Goal: Task Accomplishment & Management: Use online tool/utility

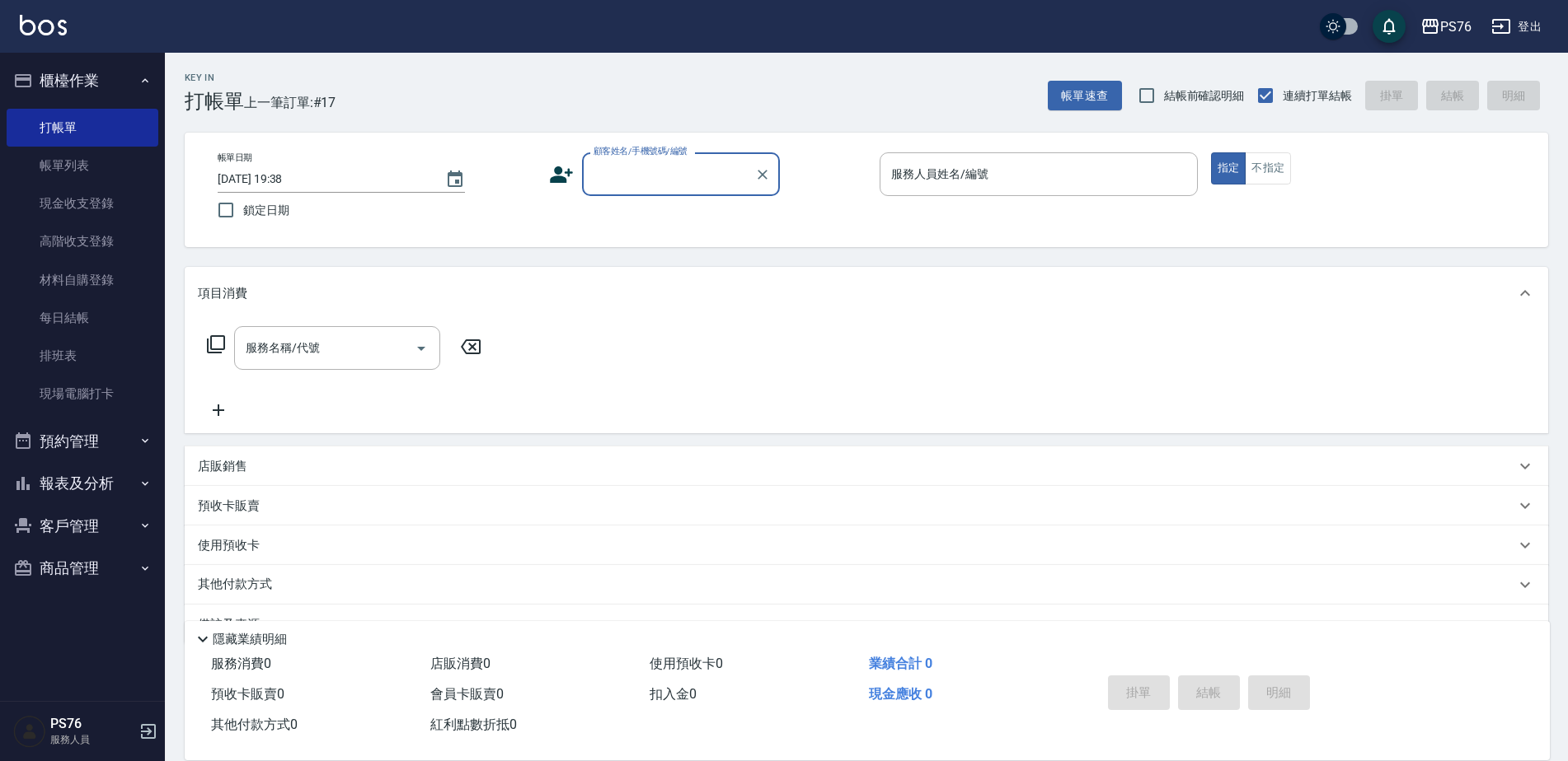
scroll to position [41, 0]
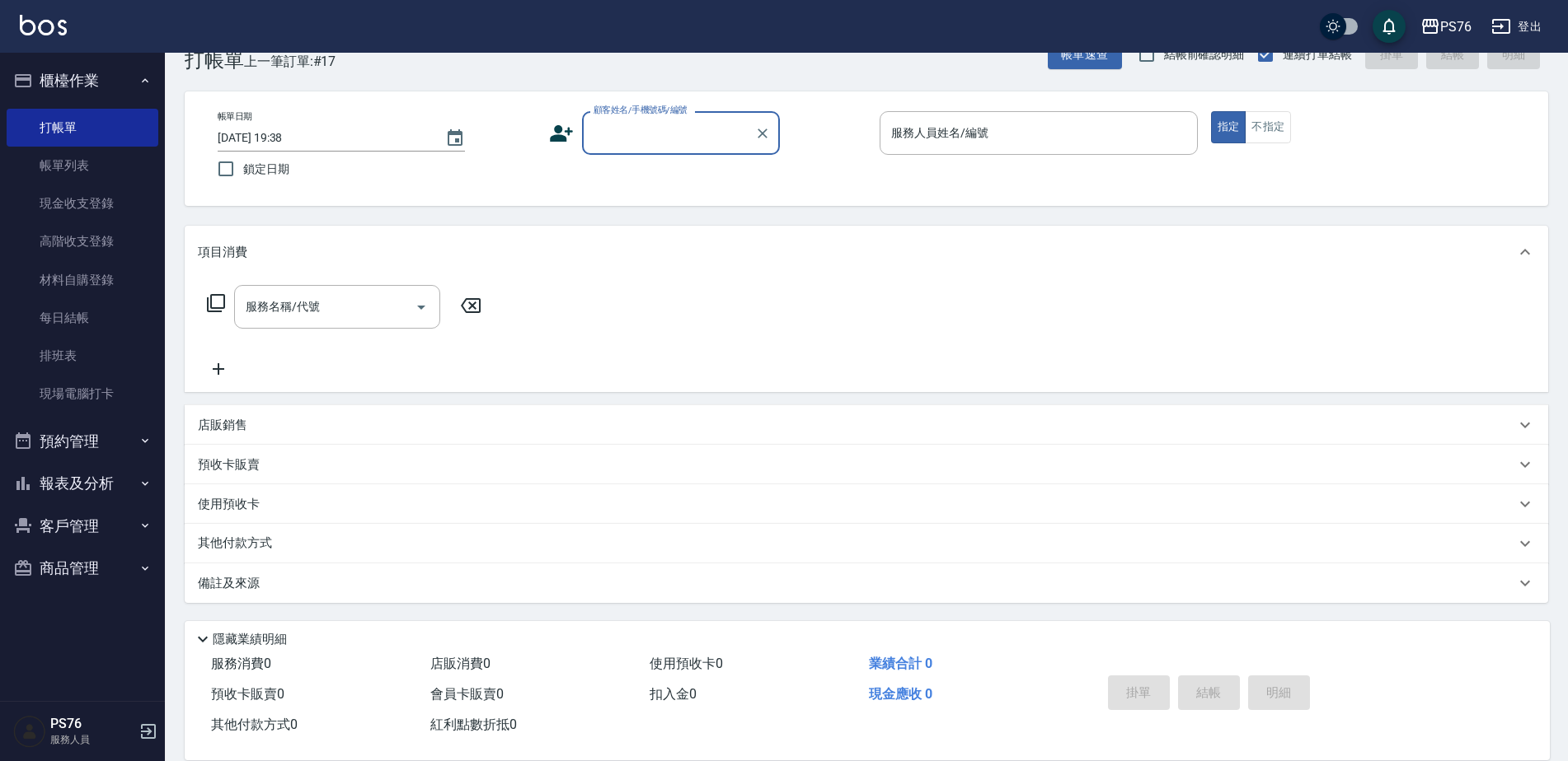
click at [627, 149] on div "顧客姓名/手機號碼/編號" at bounding box center [680, 132] width 197 height 44
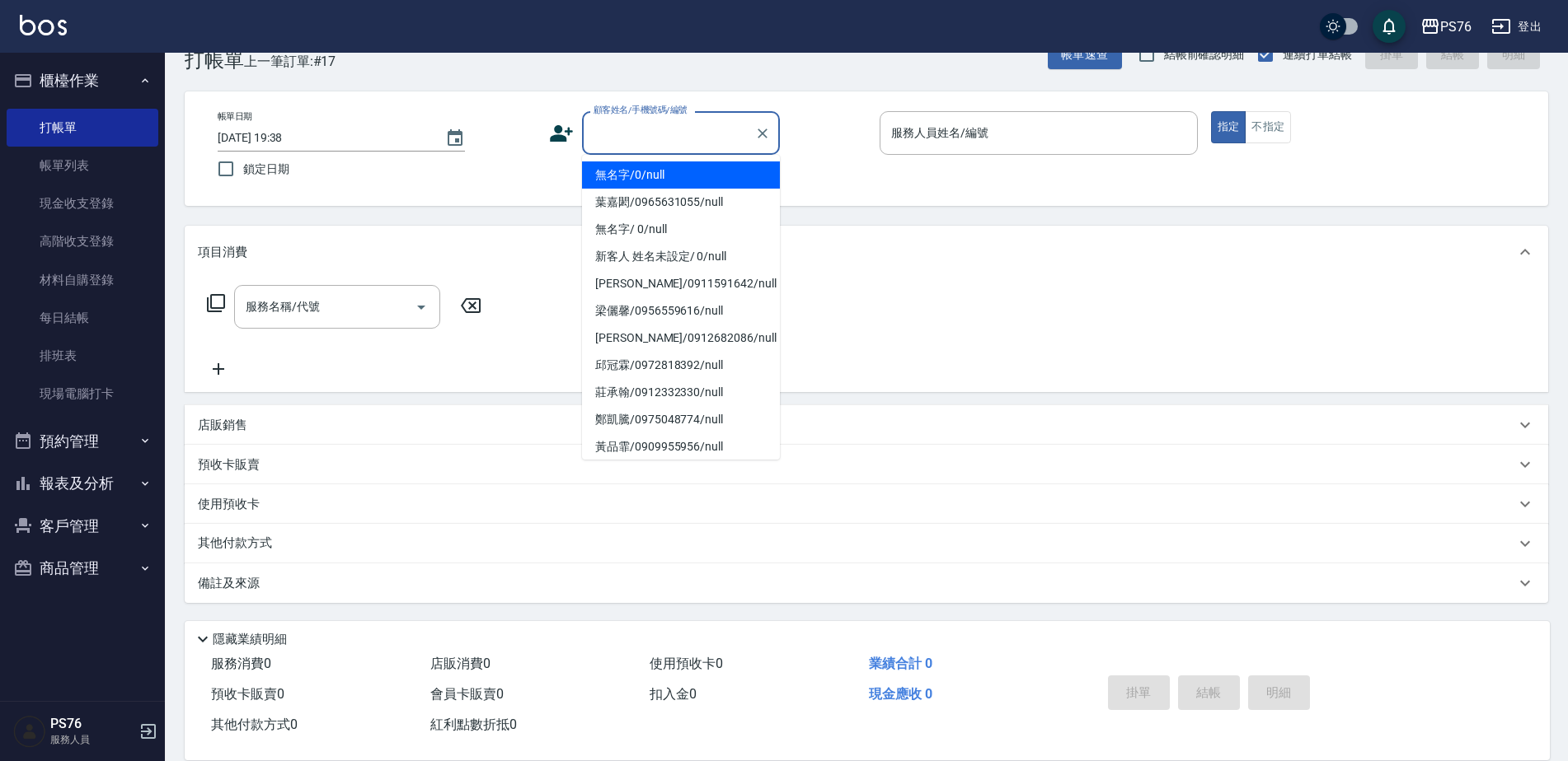
type input "無名字/0/null"
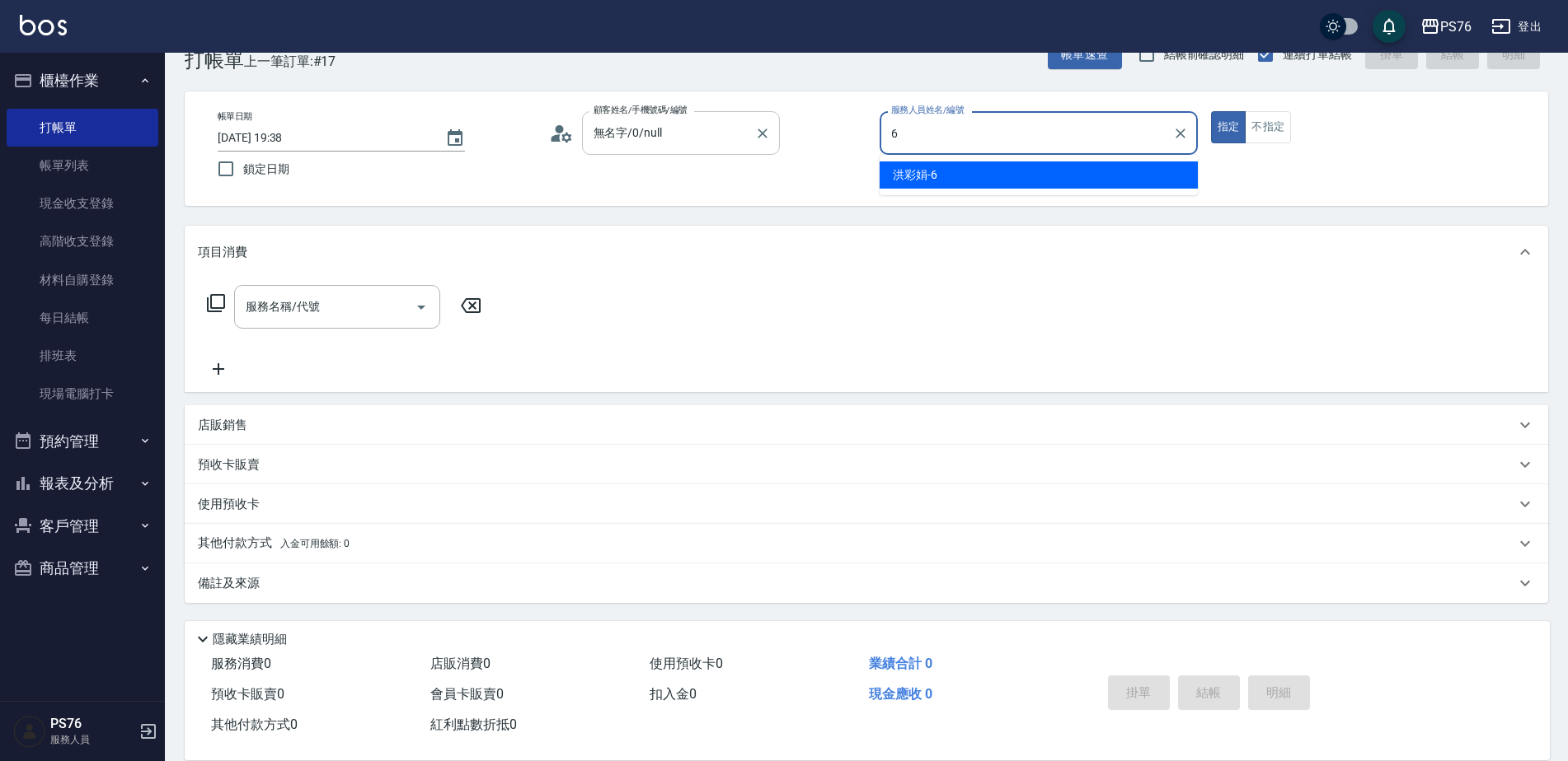
type input "洪彩娟-6"
type button "true"
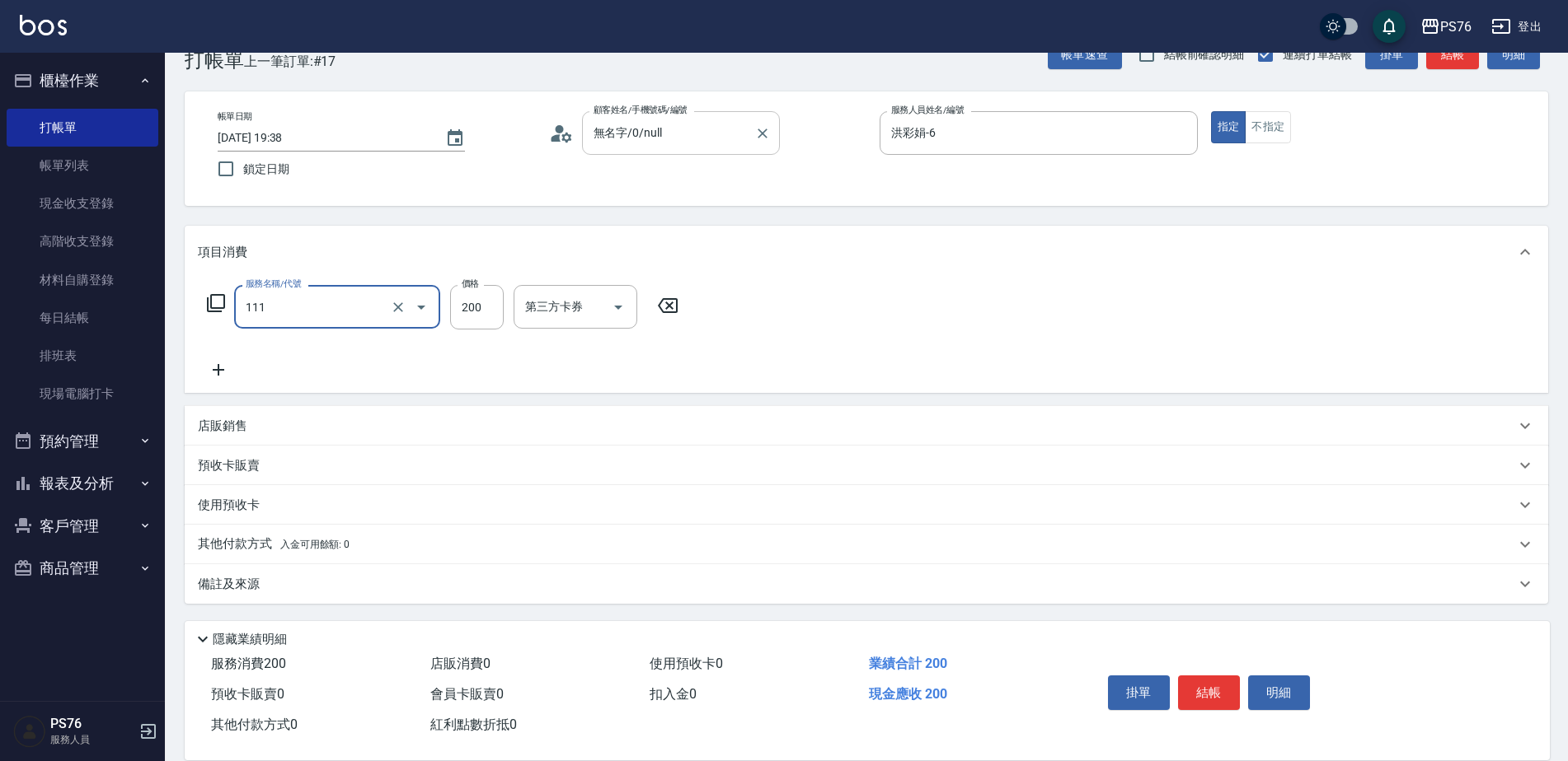
type input "200(111)"
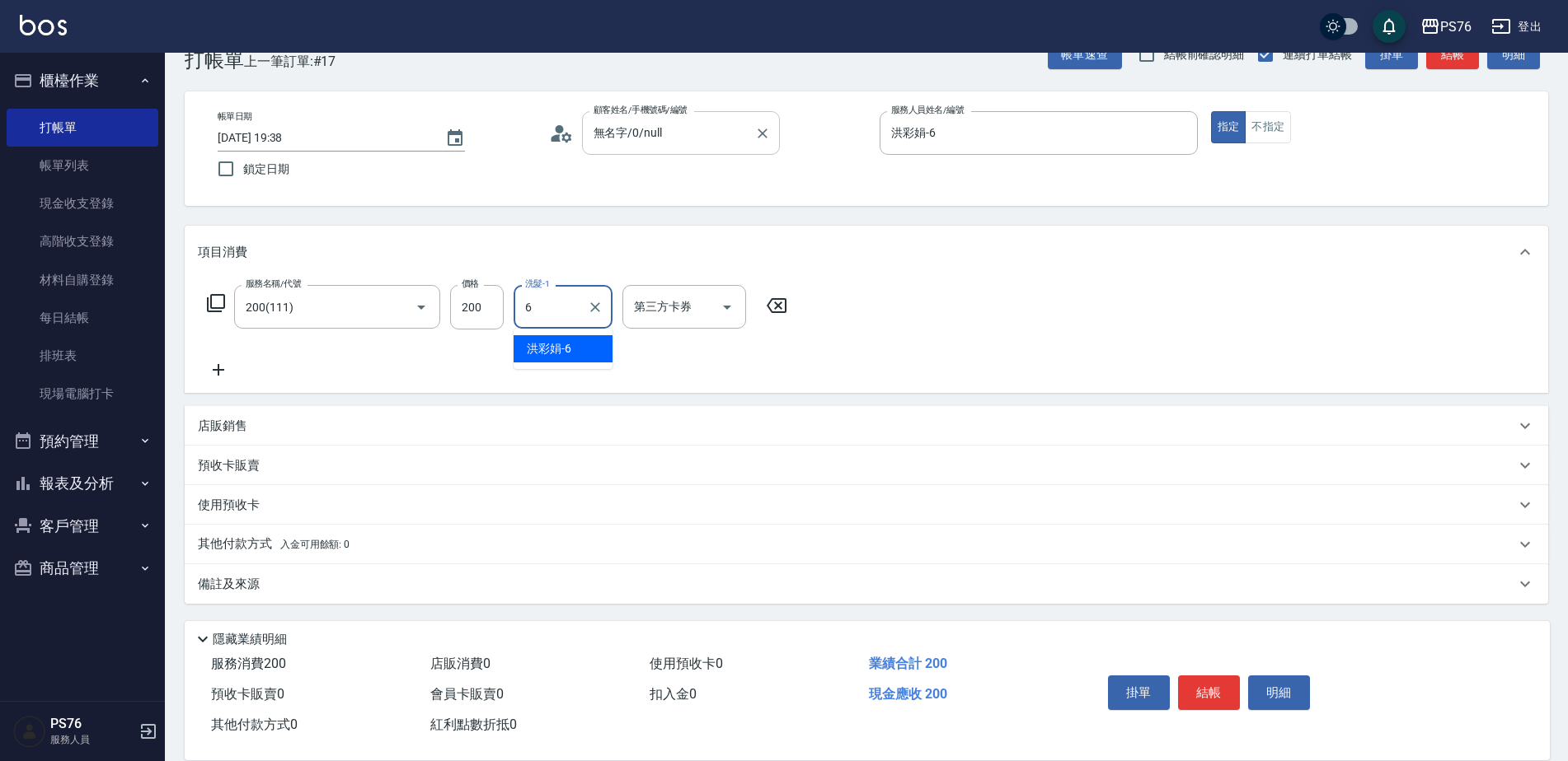
type input "洪彩娟-6"
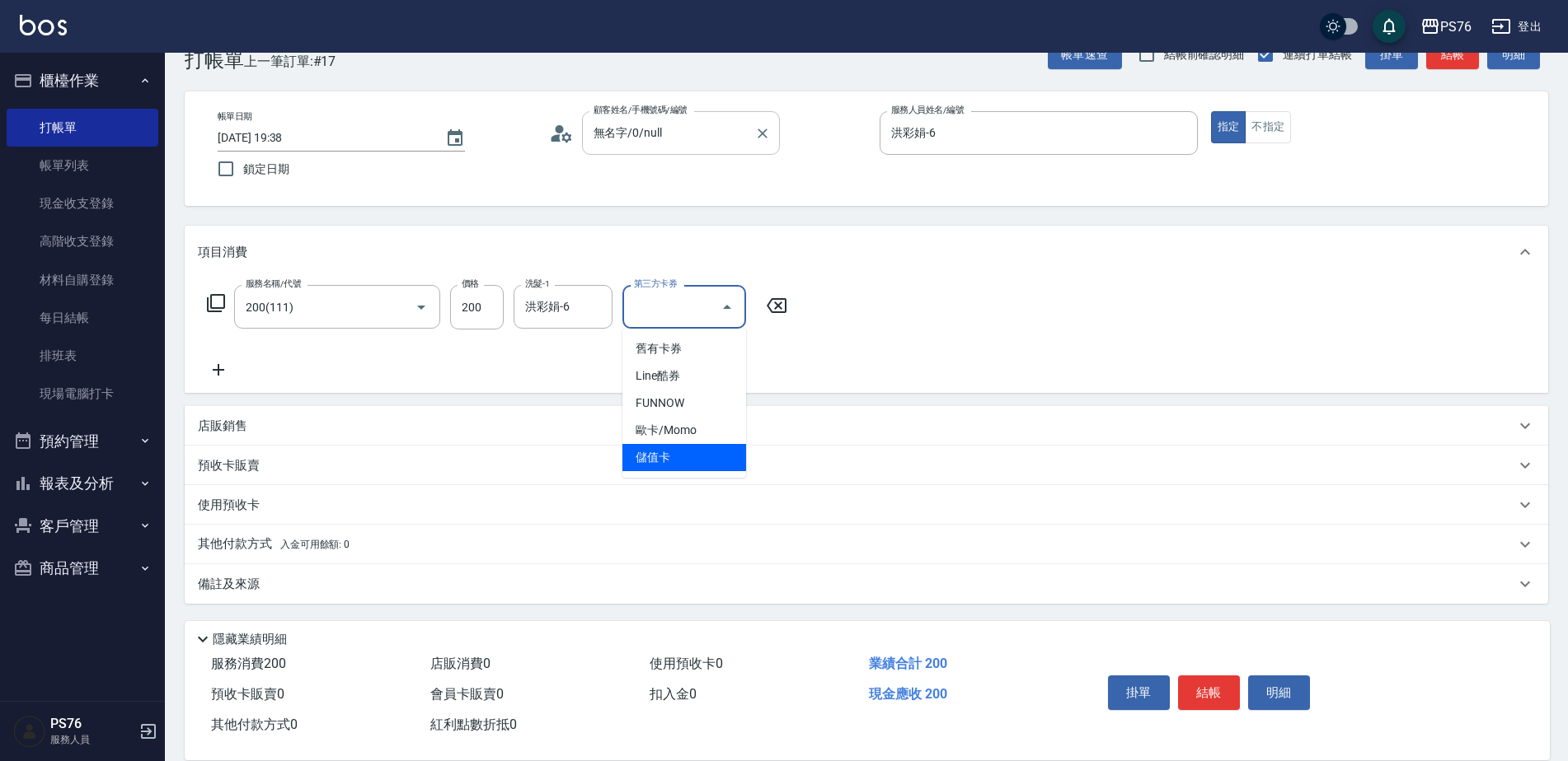
type input "儲值卡"
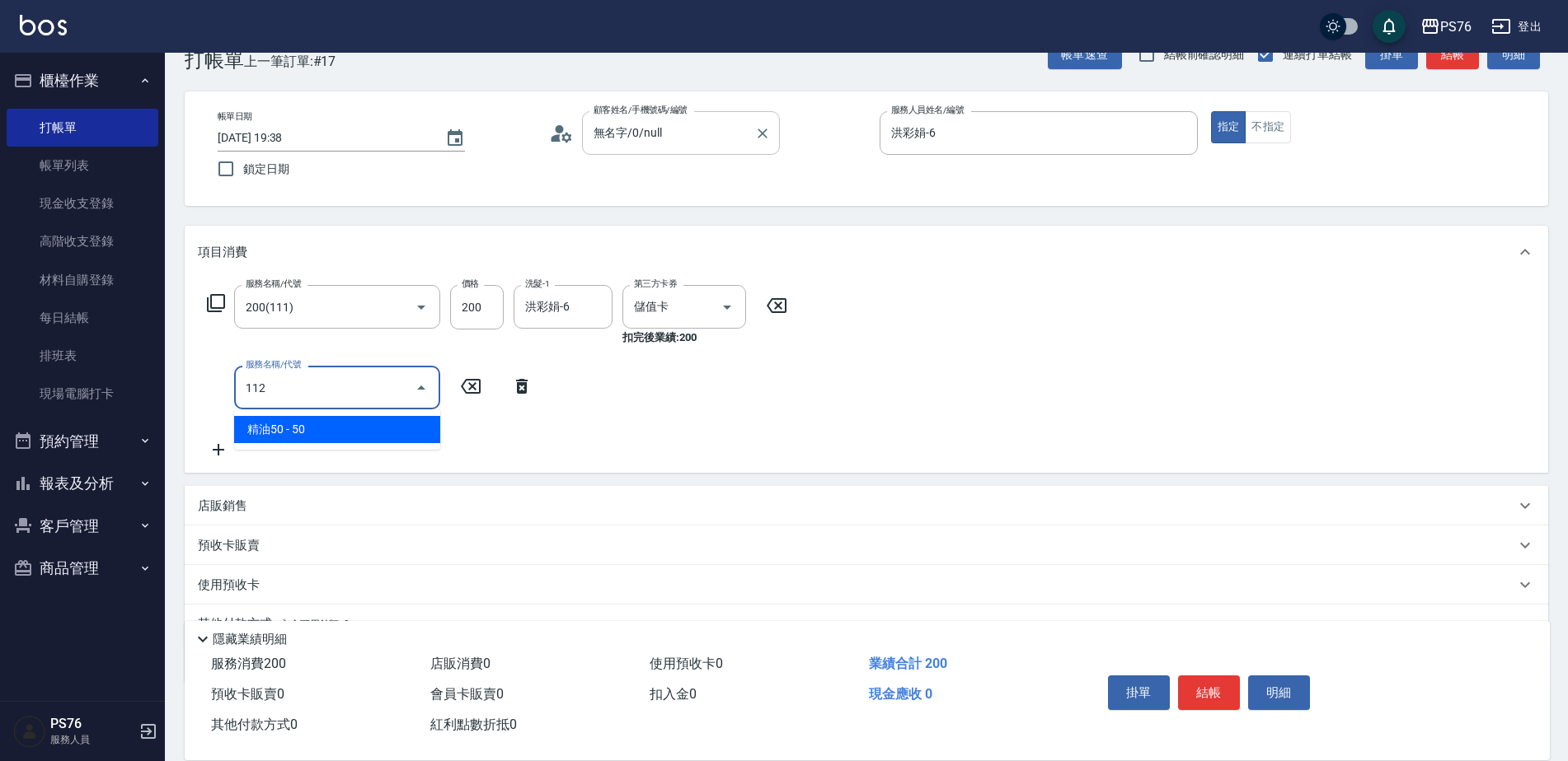
type input "精油50(112)"
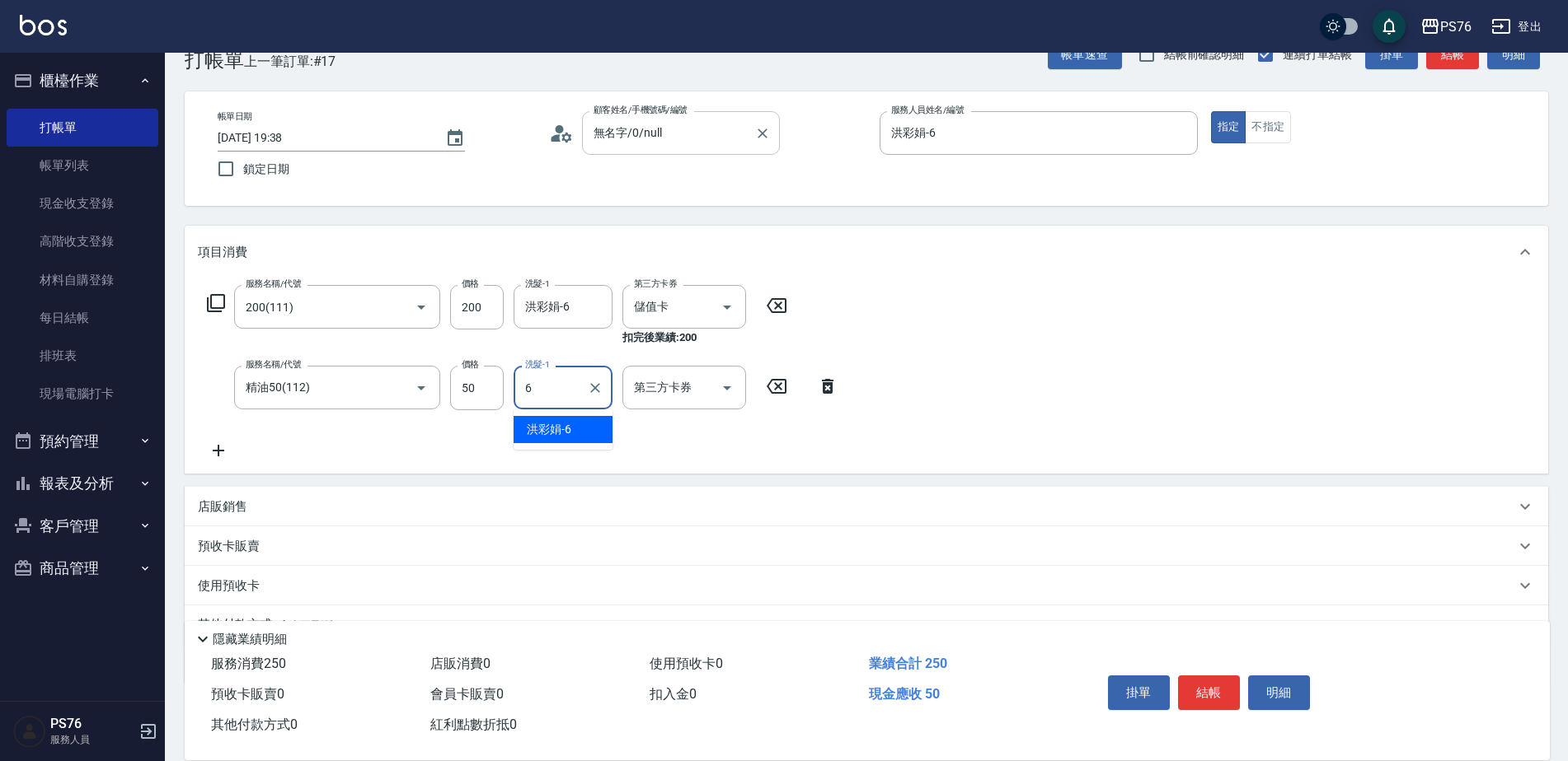
type input "洪彩娟-6"
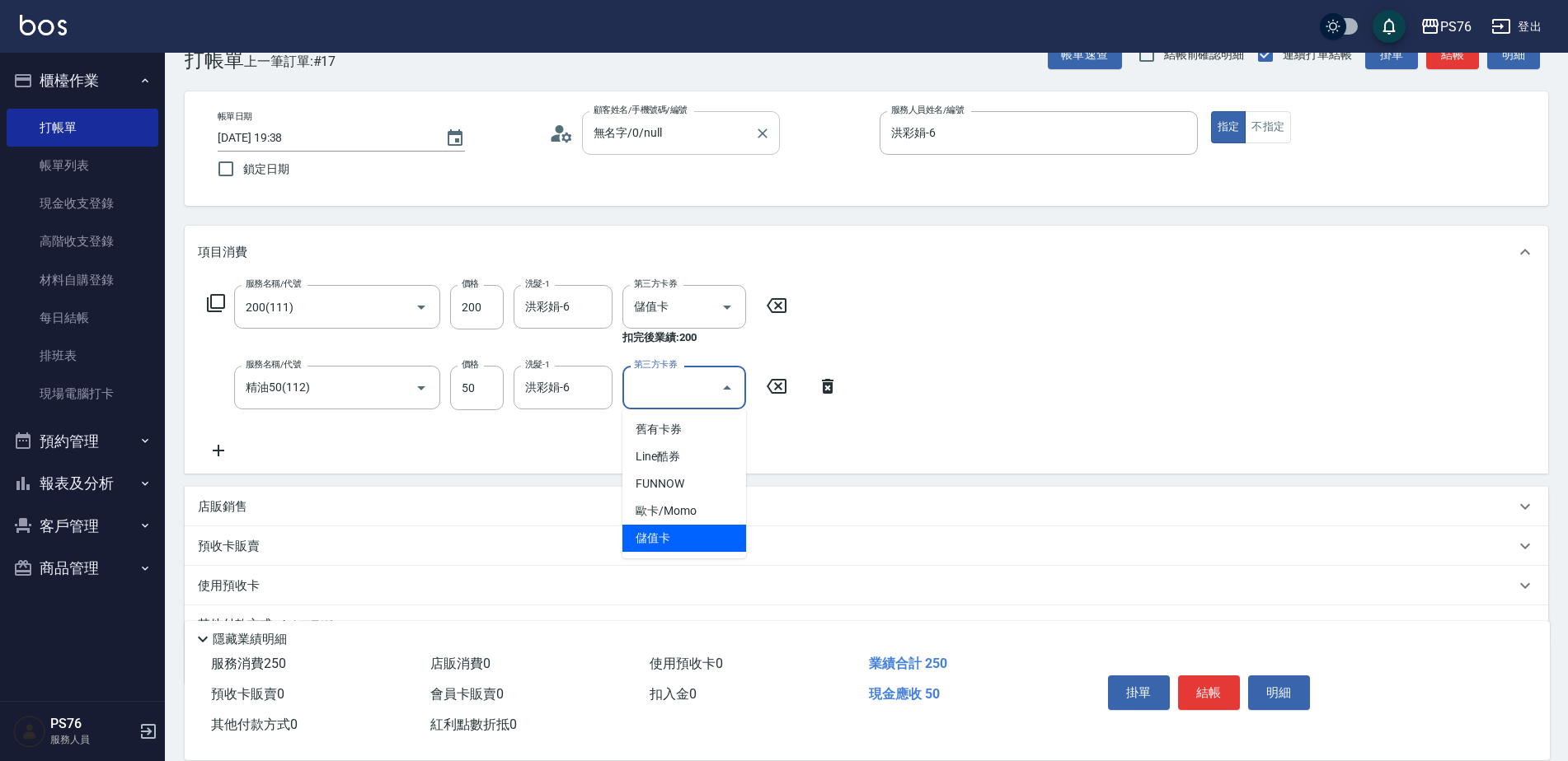
type input "儲值卡"
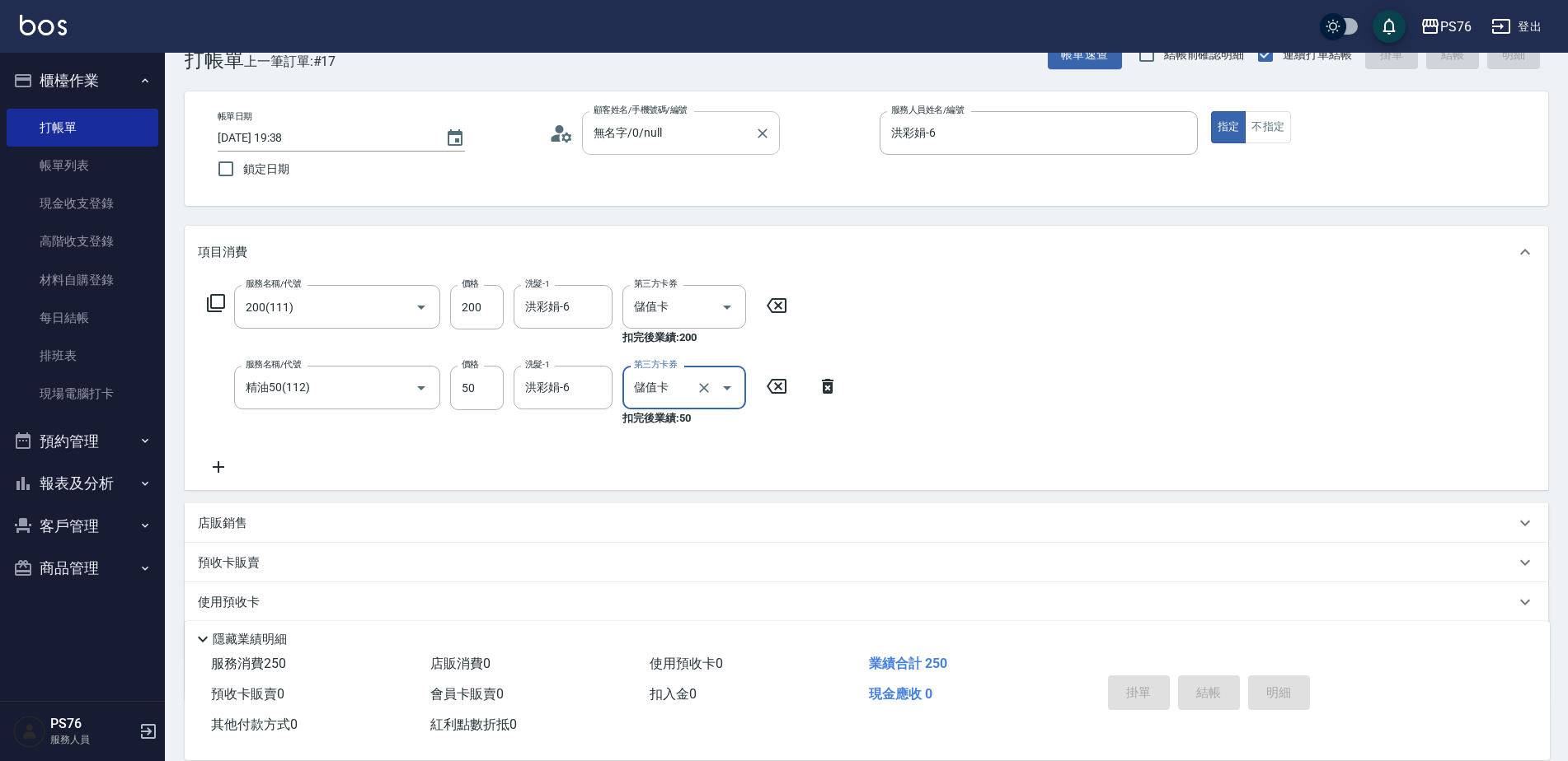
type input "[DATE] 20:57"
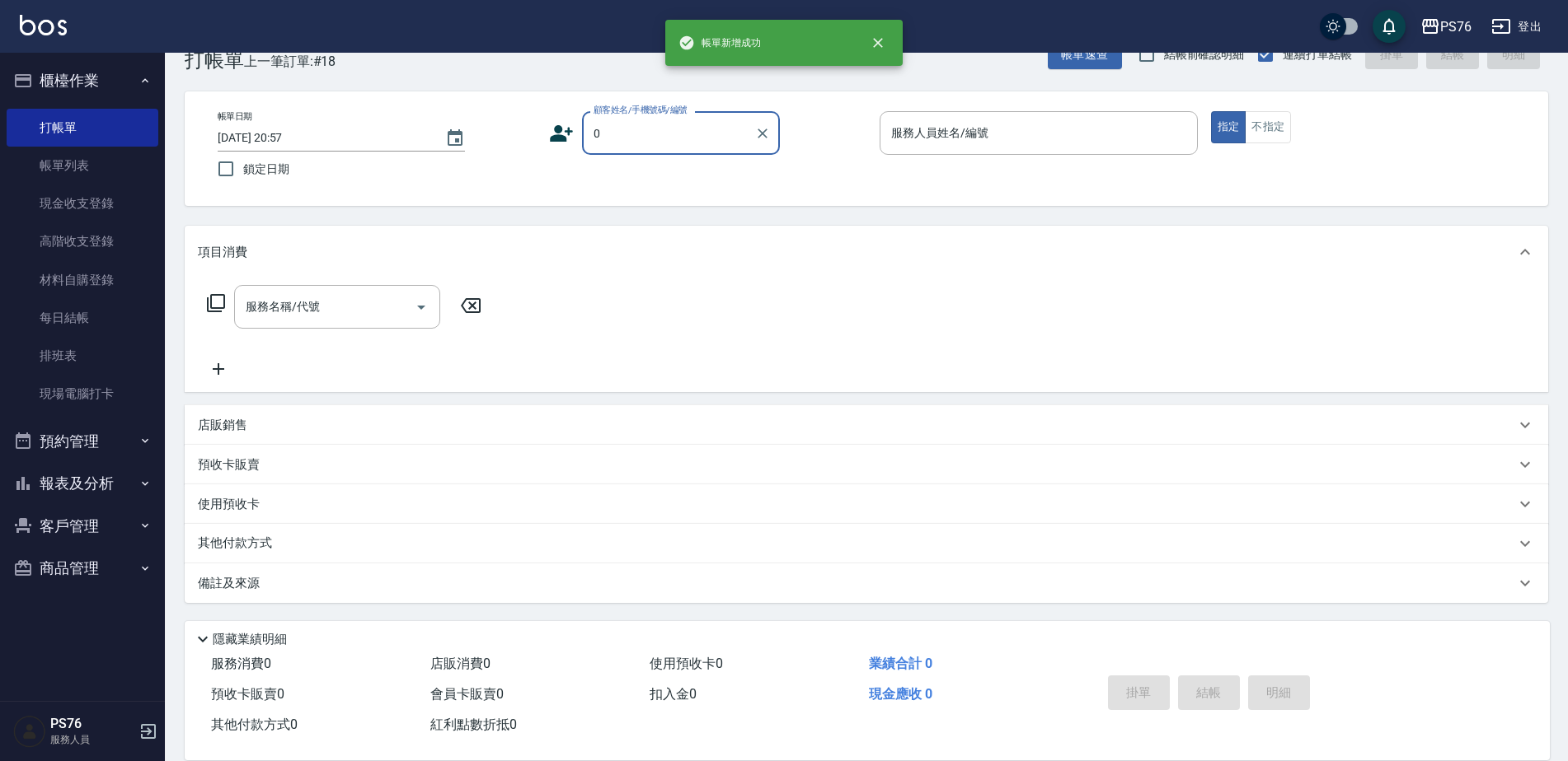
type input "無名字/0/null"
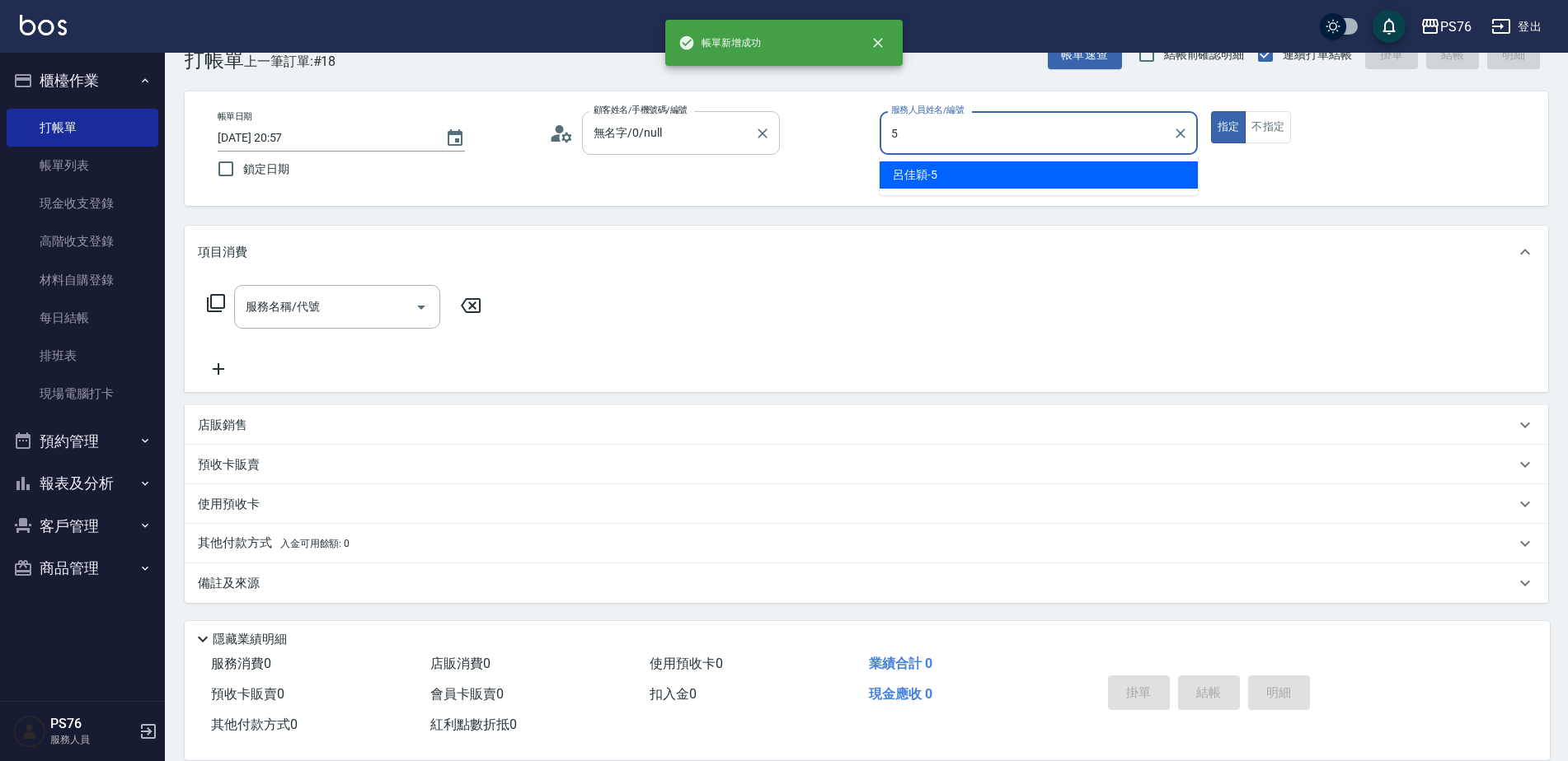
type input "呂佳穎-5"
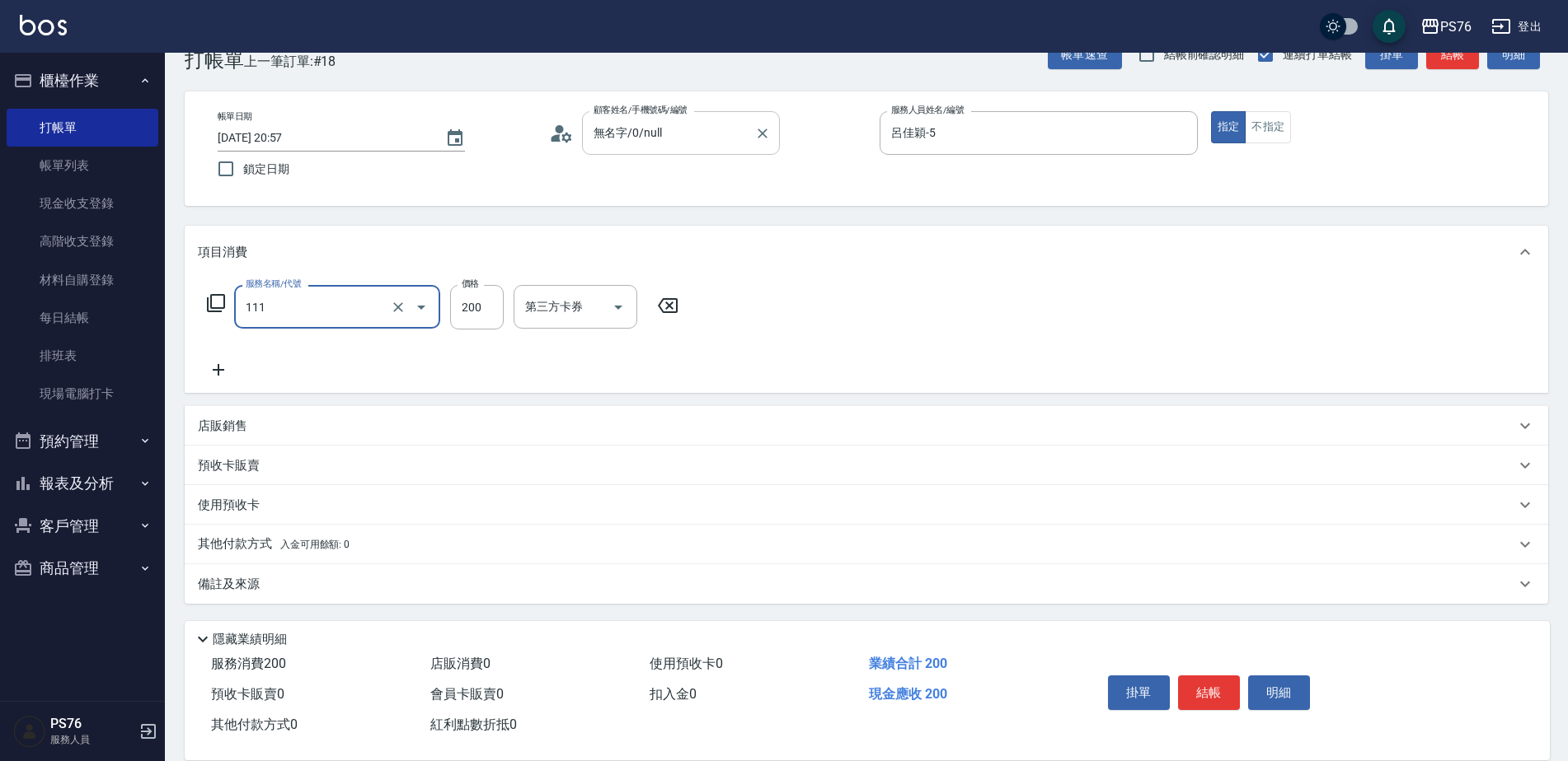
type input "200(111)"
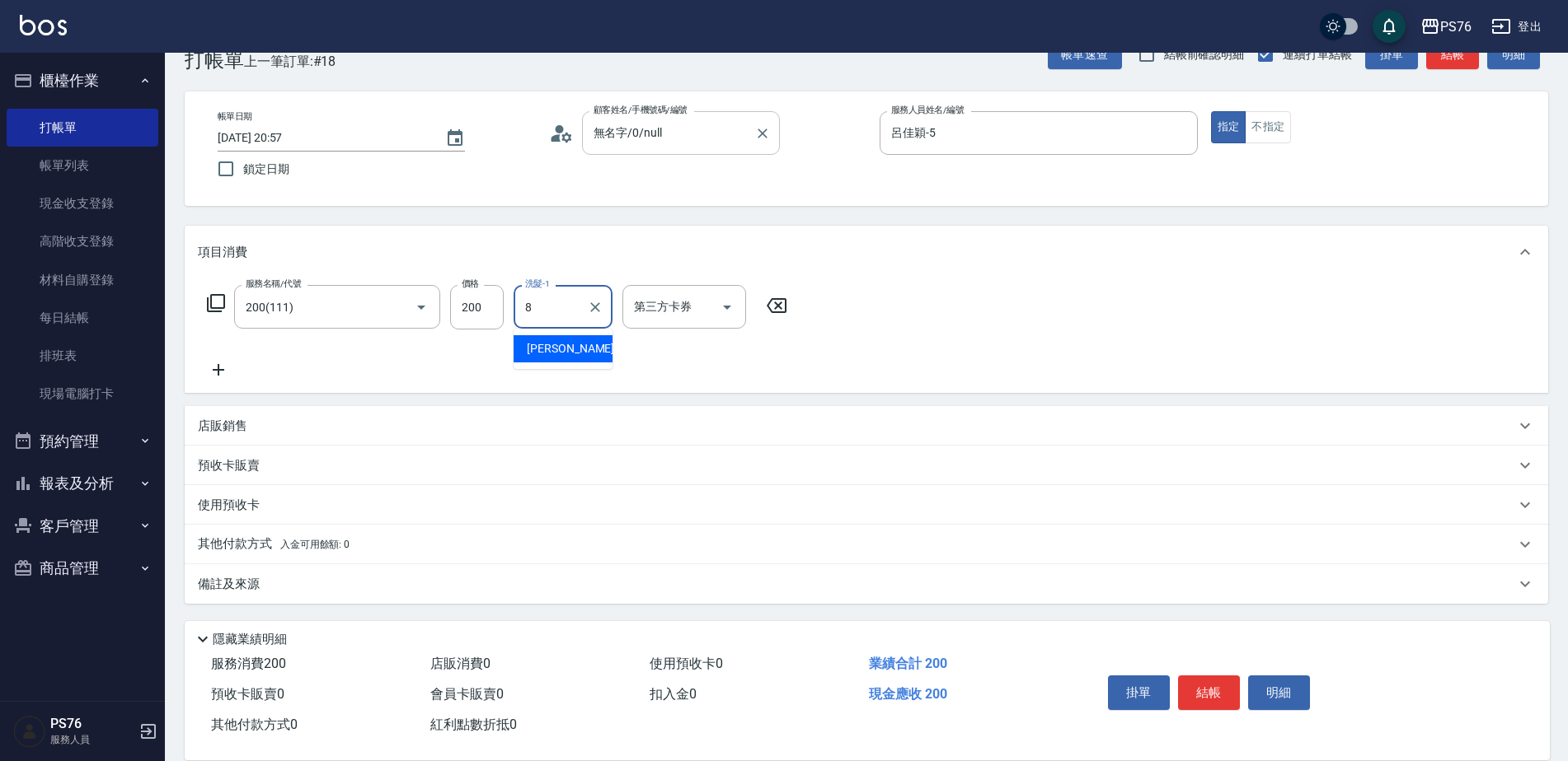
type input "[PERSON_NAME]-8"
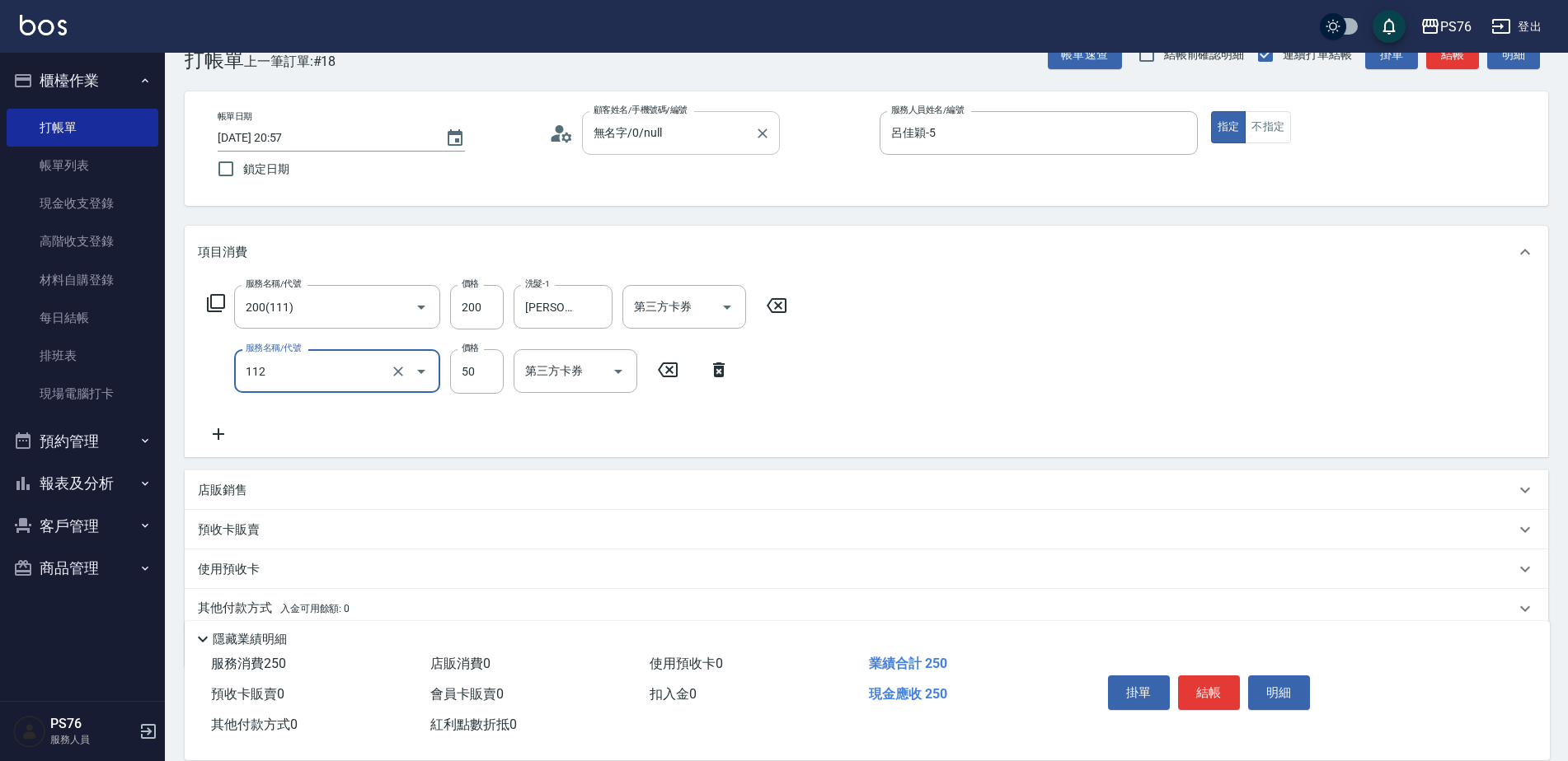
type input "精油50(112)"
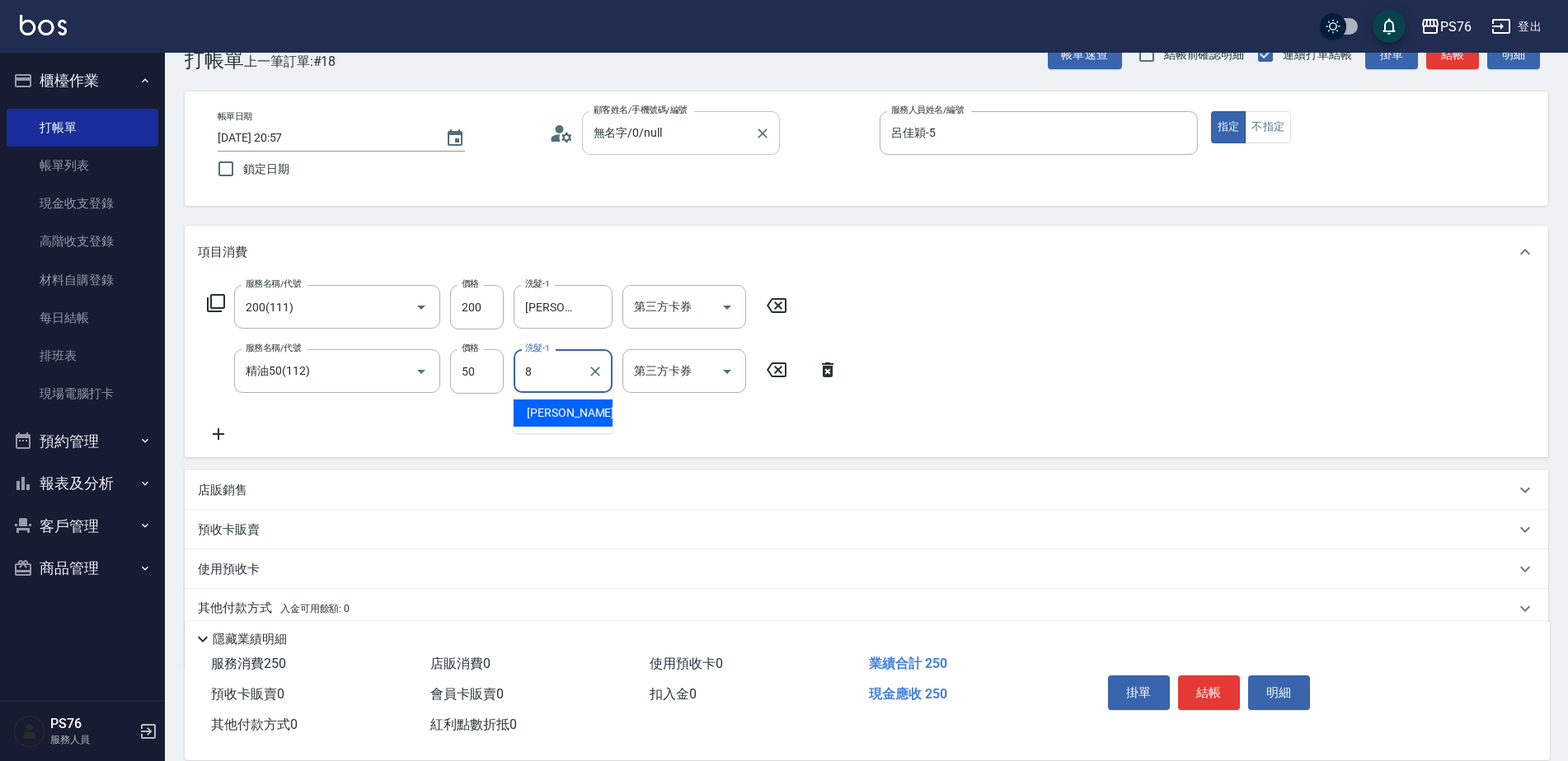
type input "[PERSON_NAME]-8"
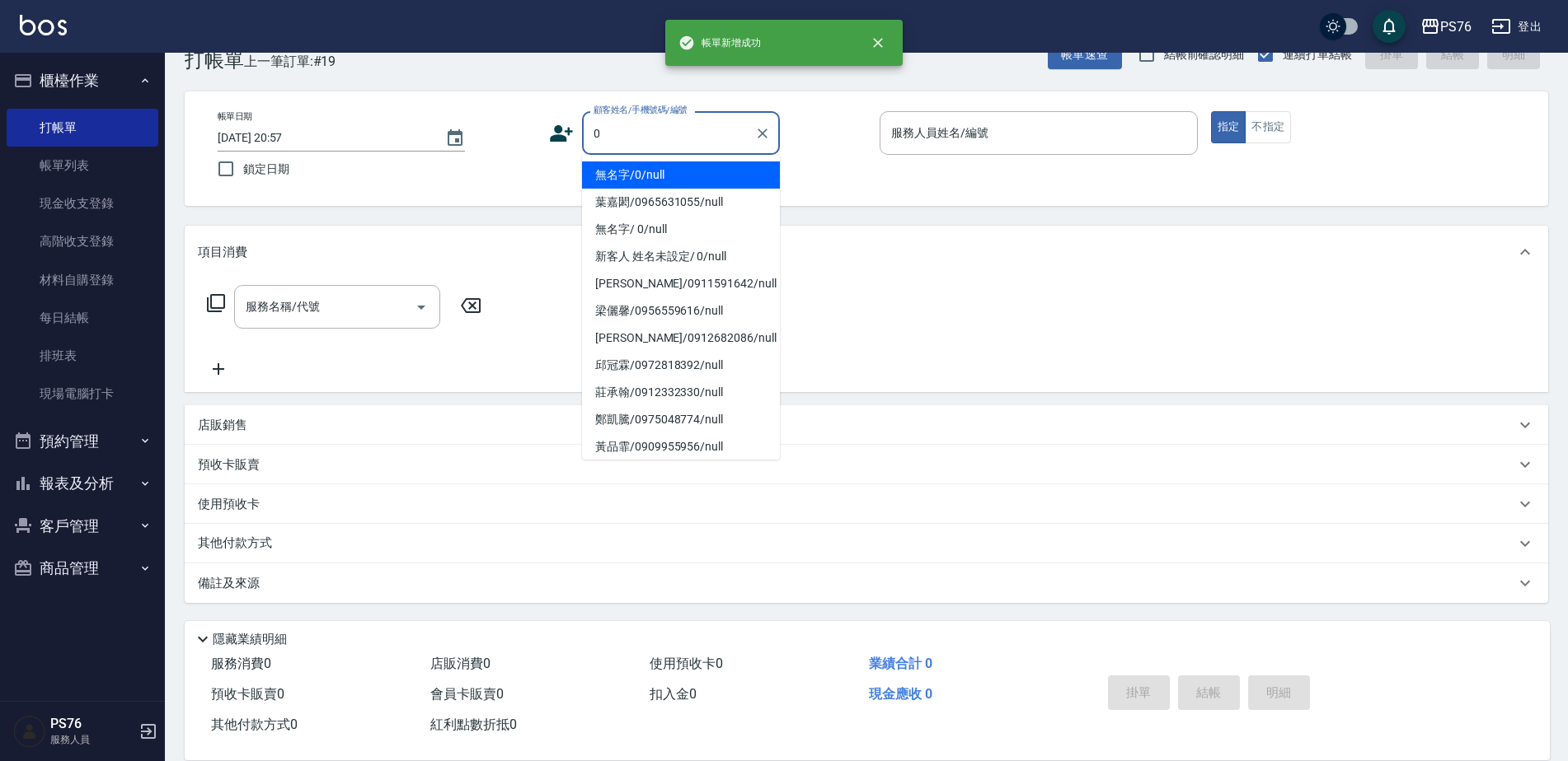
type input "無名字/0/null"
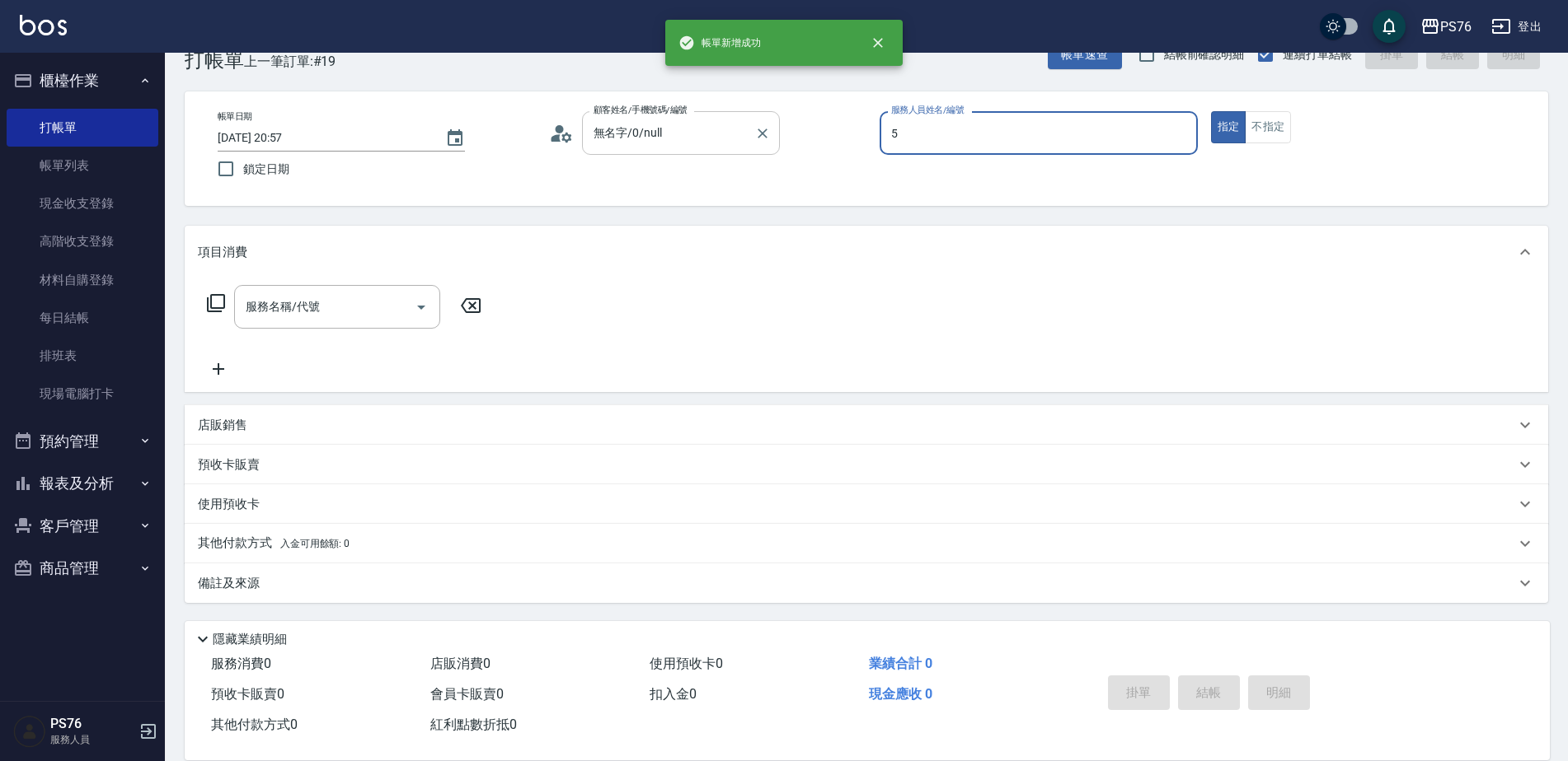
type input "呂佳穎-5"
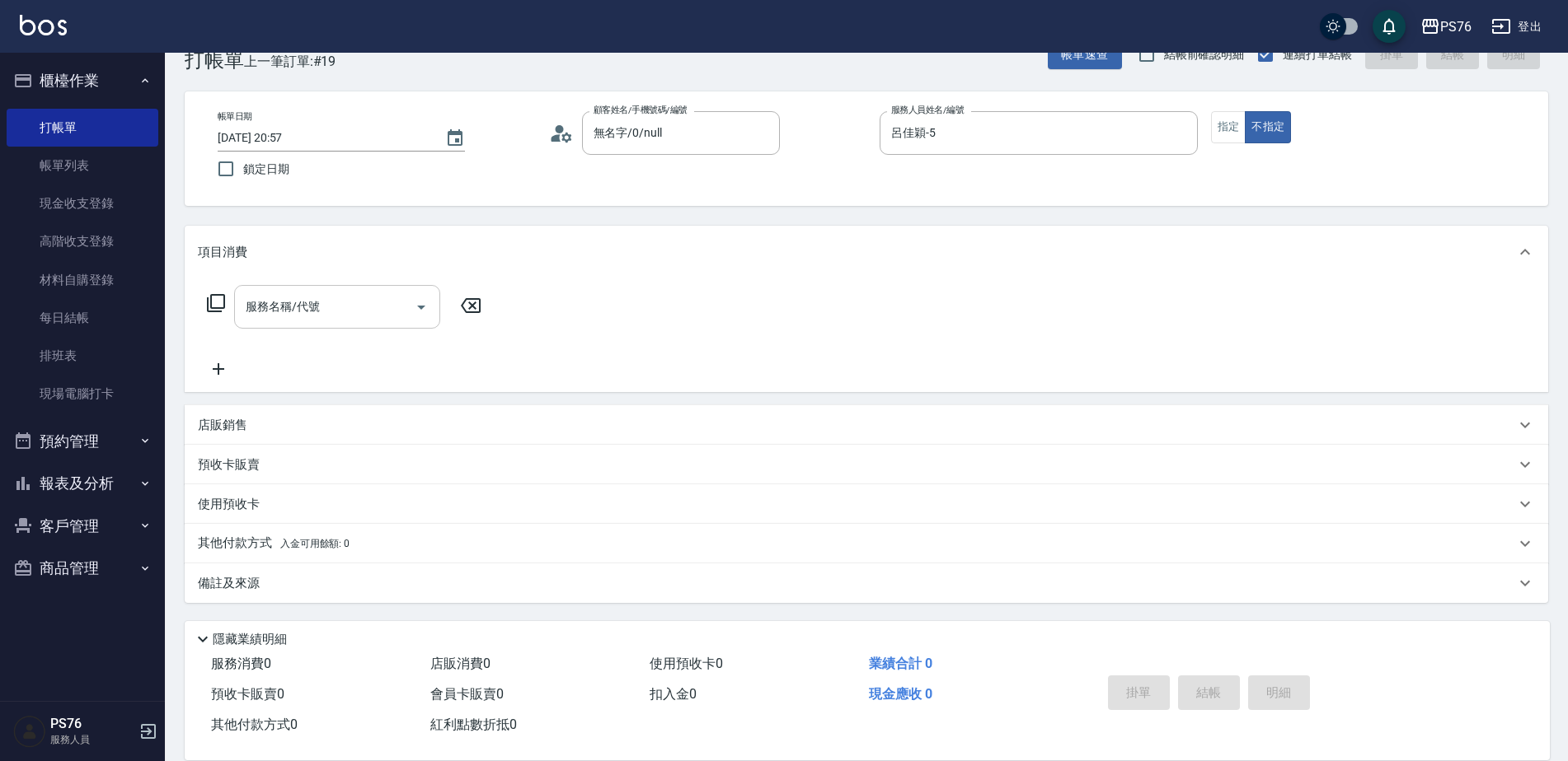
click at [397, 307] on input "服務名稱/代號" at bounding box center [325, 307] width 167 height 29
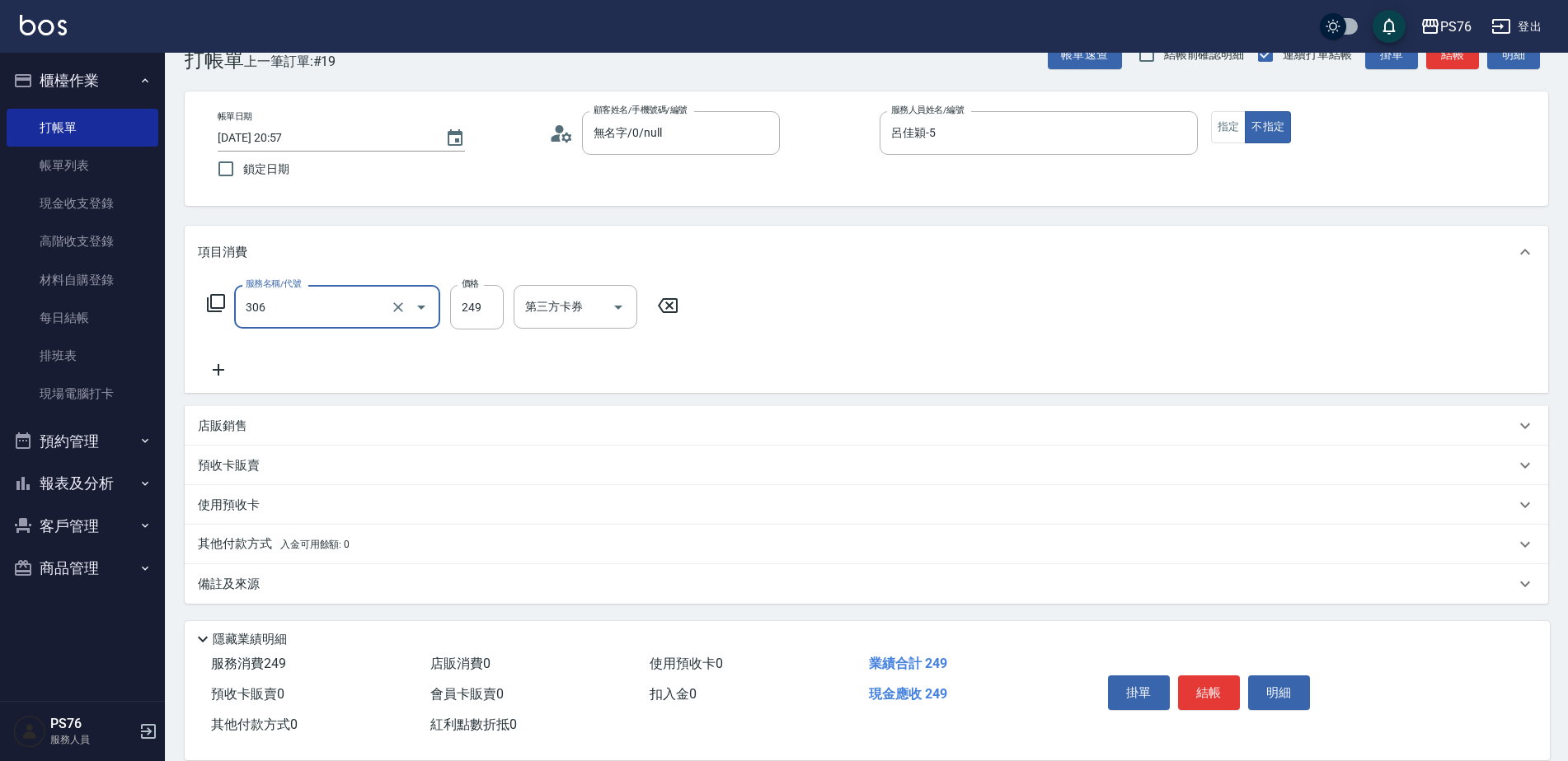
type input "剪髮(306)"
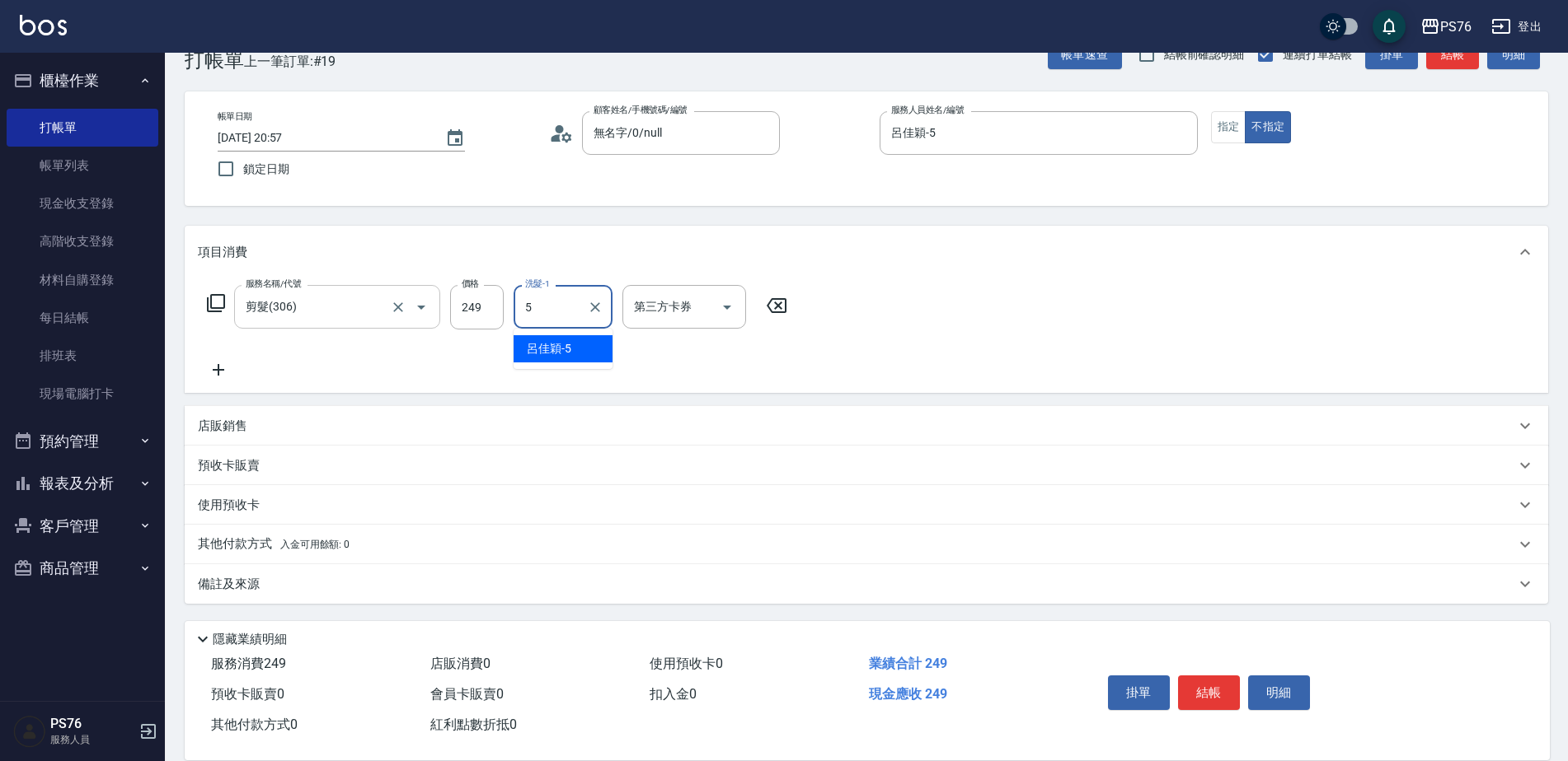
type input "呂佳穎-5"
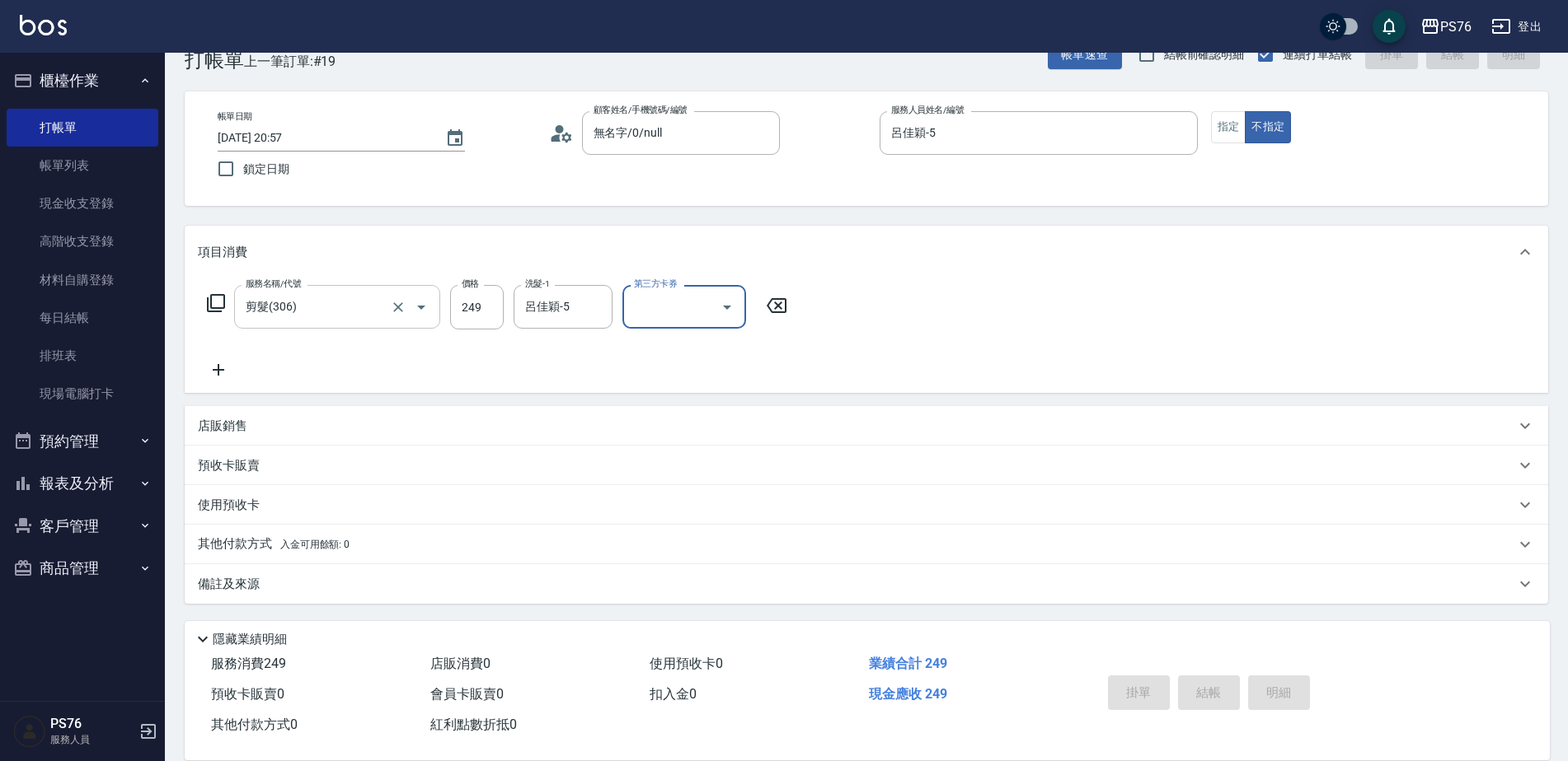
type input "[DATE] 20:58"
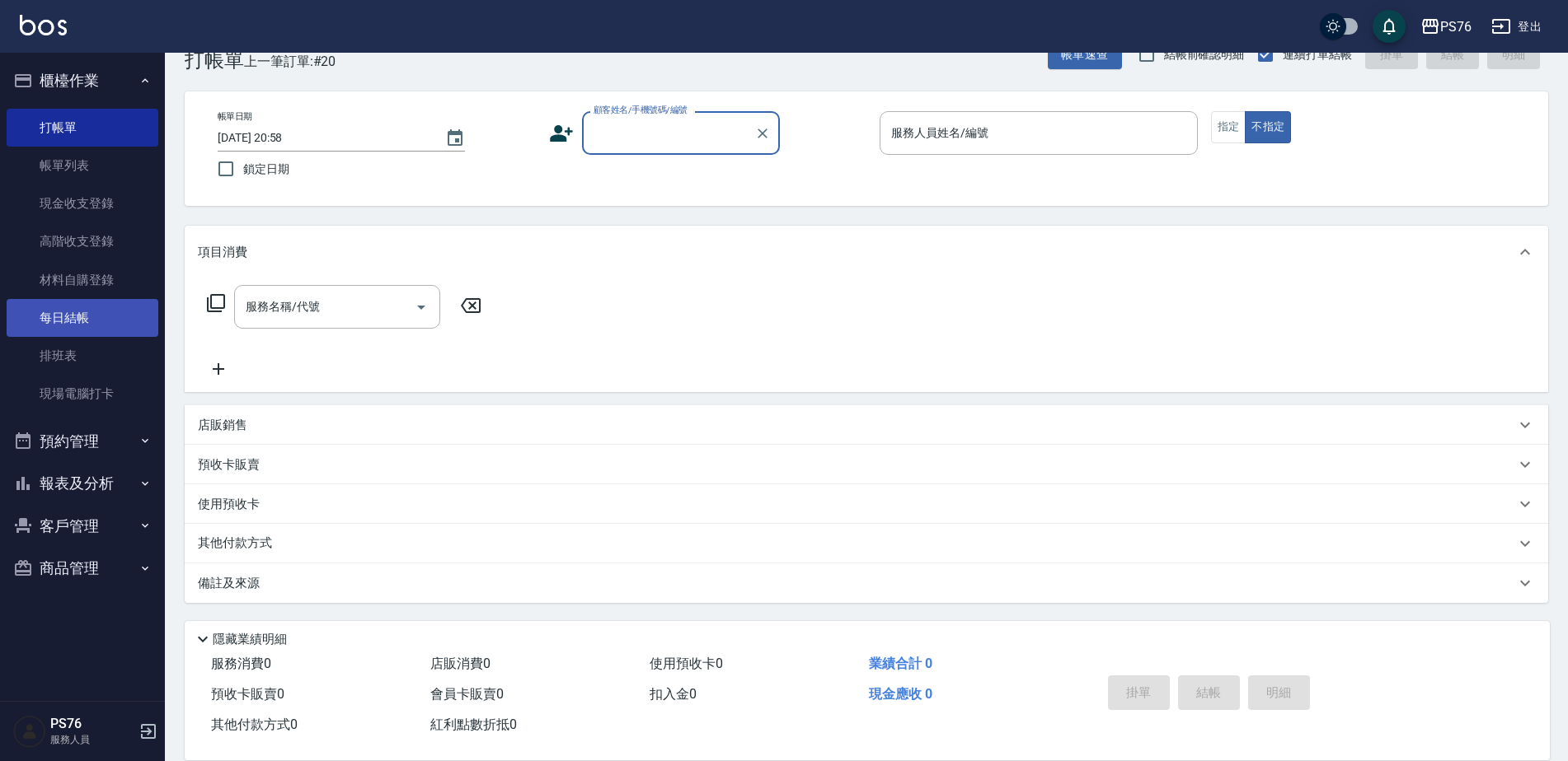
click at [101, 305] on link "每日結帳" at bounding box center [82, 318] width 151 height 38
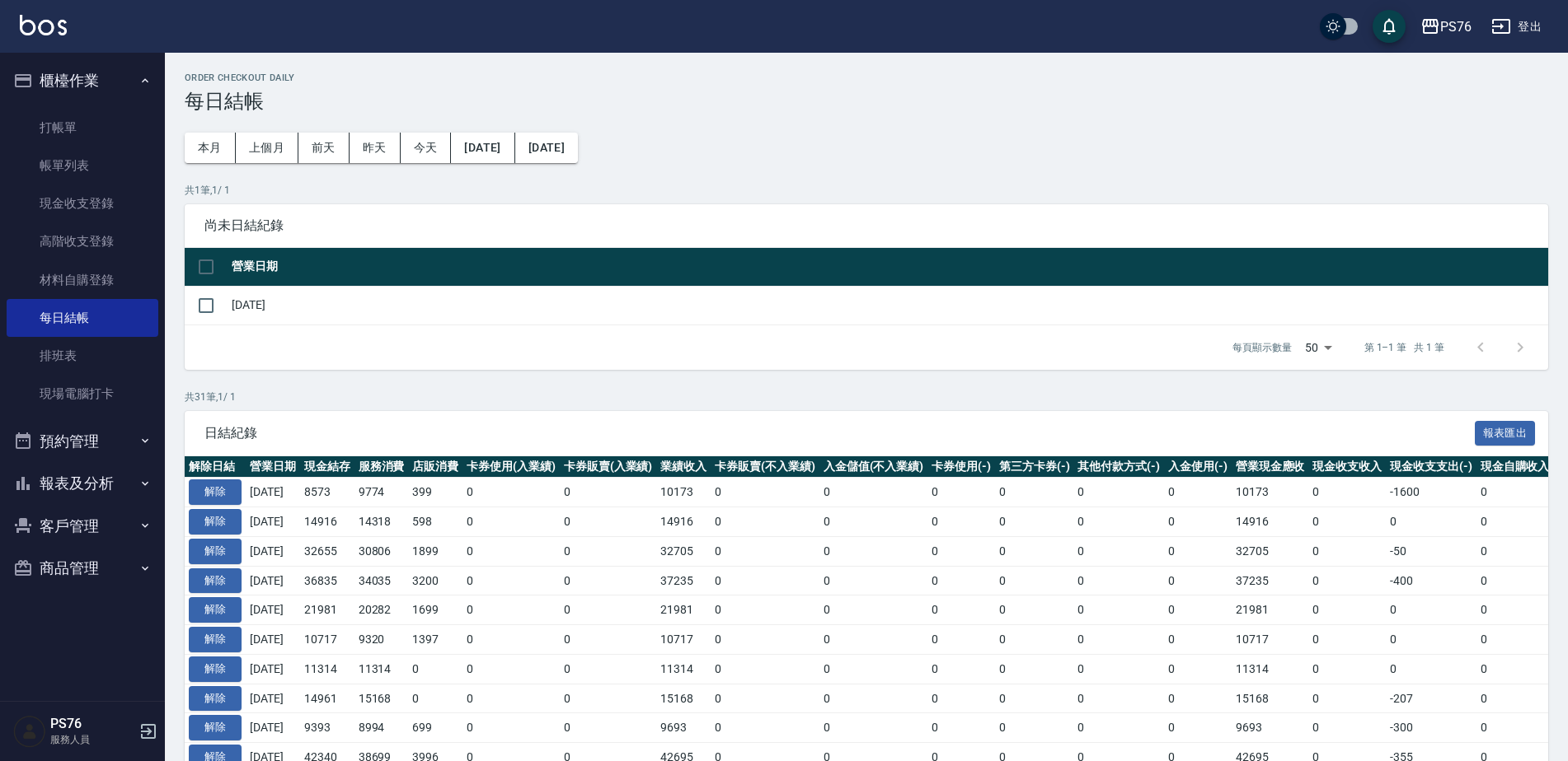
click at [244, 304] on td "[DATE]" at bounding box center [887, 305] width 1320 height 38
click at [239, 304] on td "[DATE]" at bounding box center [887, 305] width 1320 height 38
click at [202, 308] on input "checkbox" at bounding box center [206, 306] width 35 height 35
checkbox input "true"
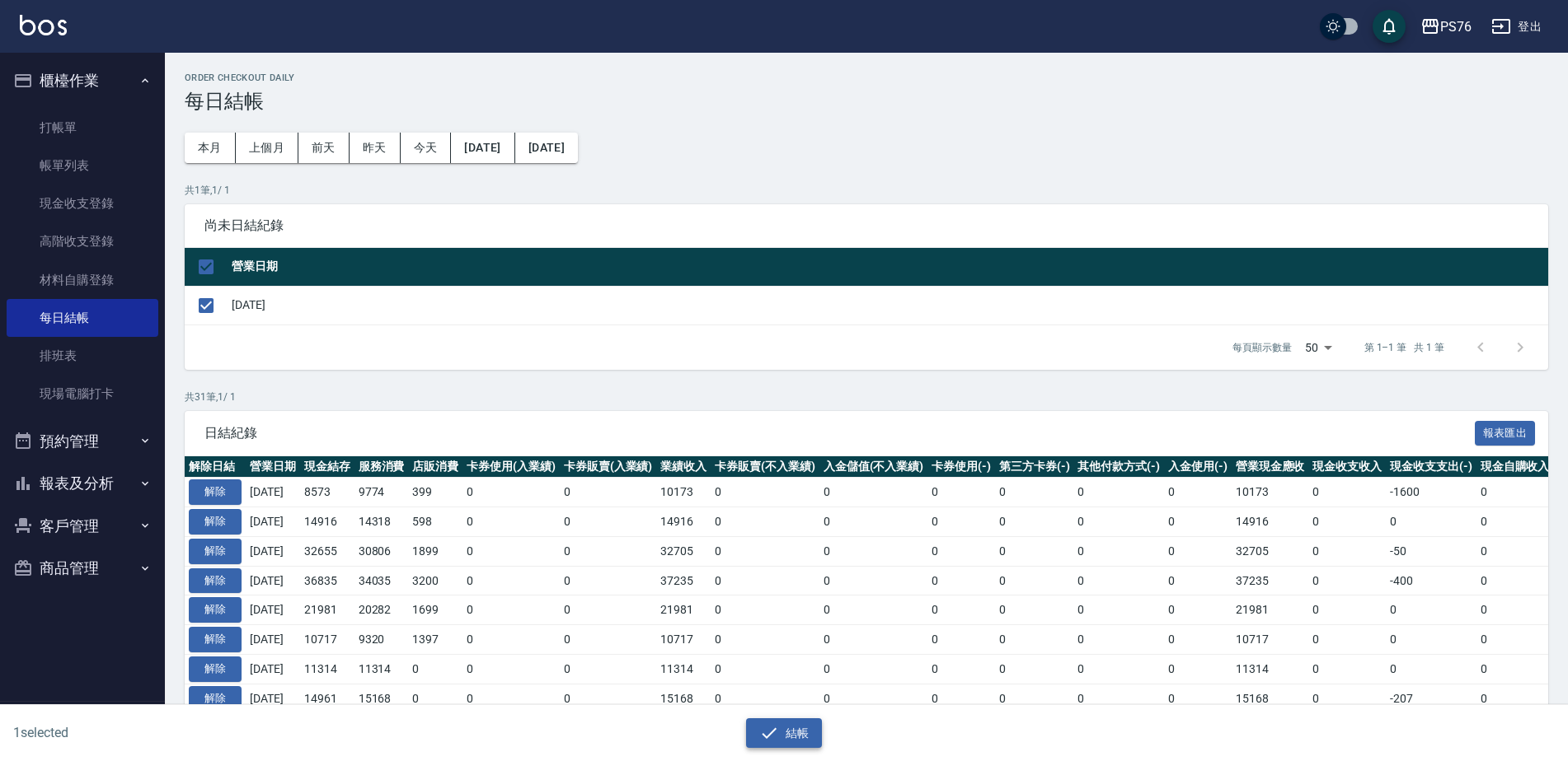
click at [793, 726] on button "結帳" at bounding box center [784, 734] width 77 height 31
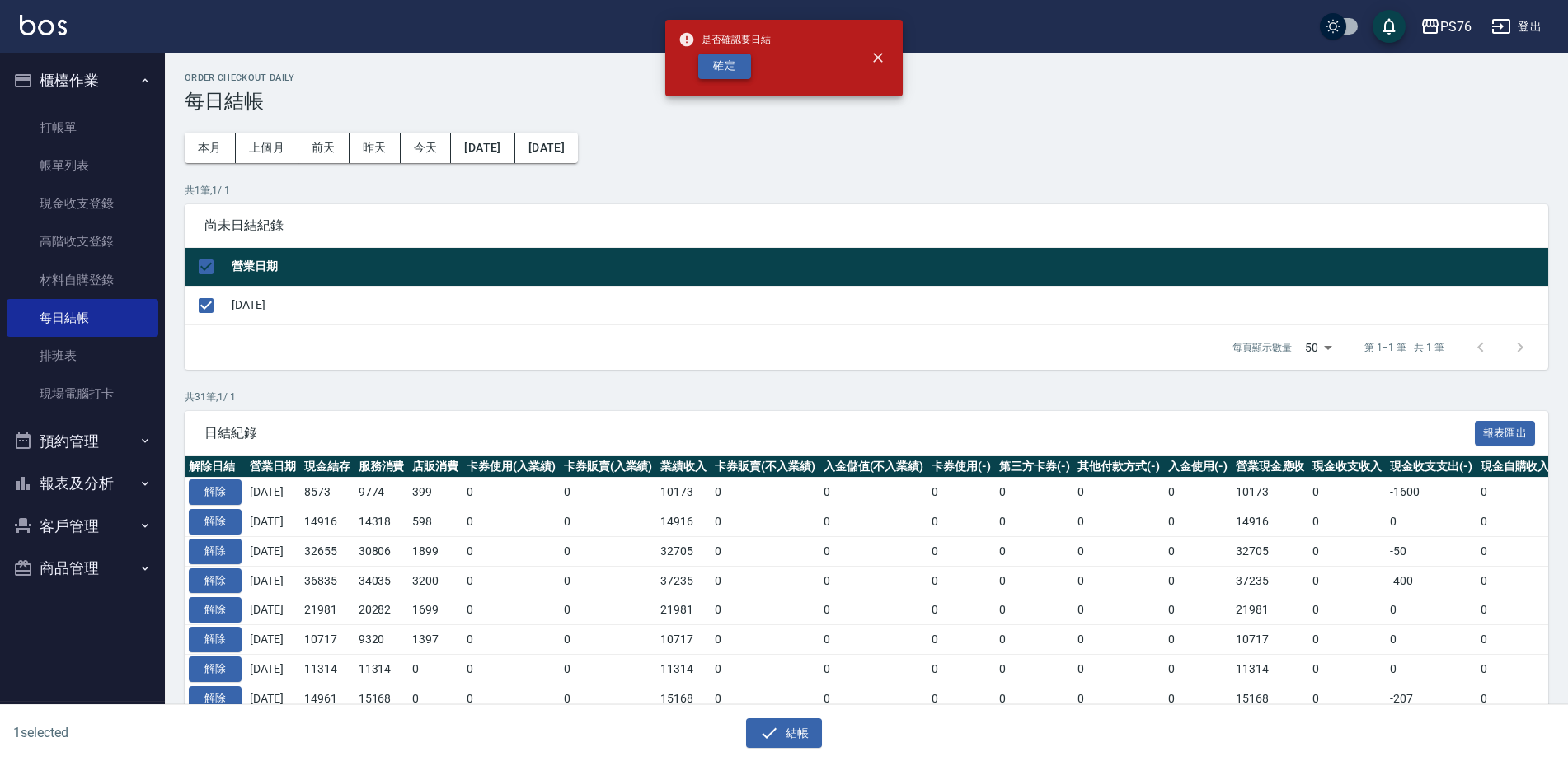
click at [718, 54] on button "確定" at bounding box center [725, 67] width 53 height 26
checkbox input "false"
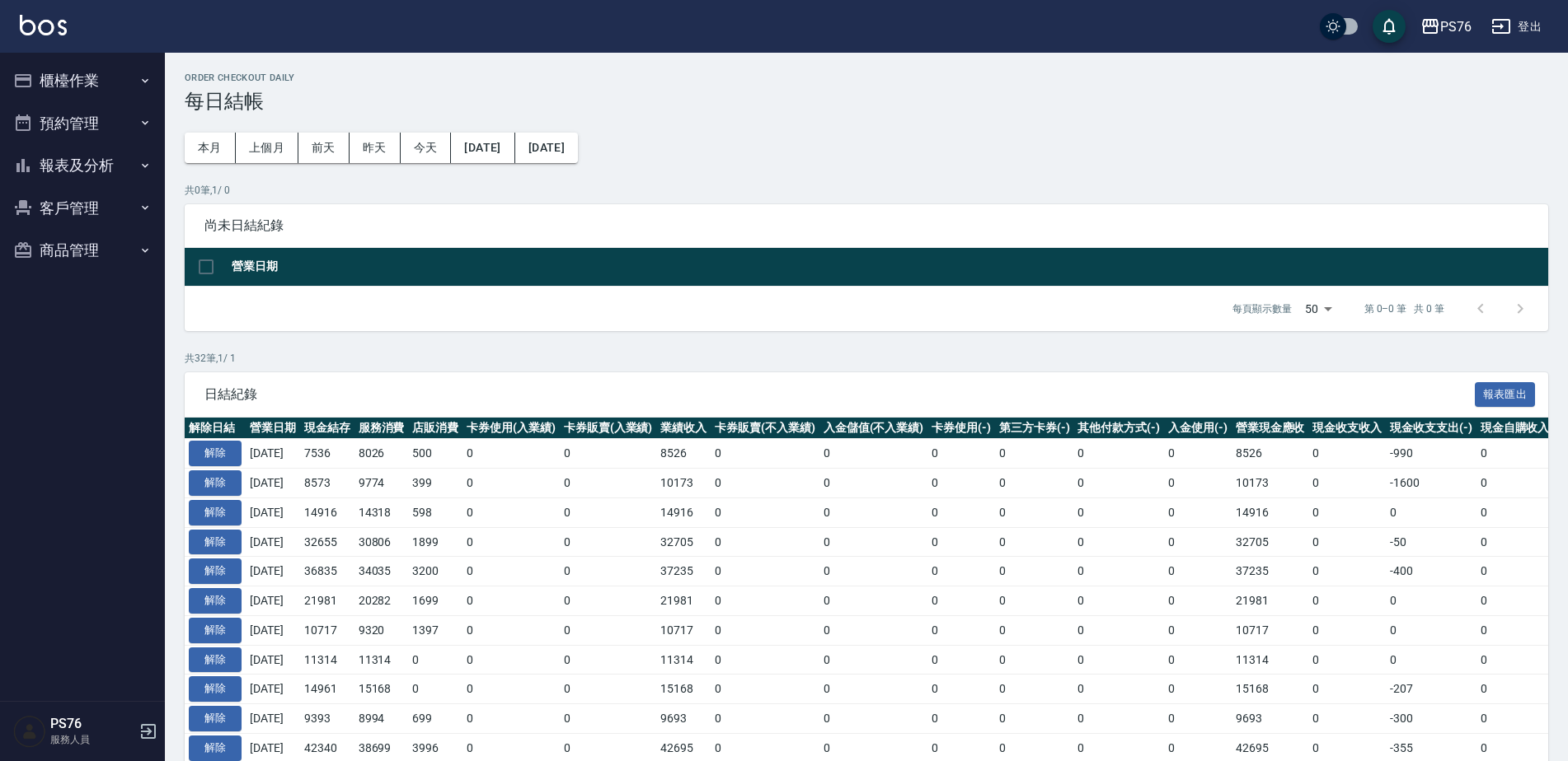
click at [62, 166] on button "報表及分析" at bounding box center [82, 166] width 151 height 43
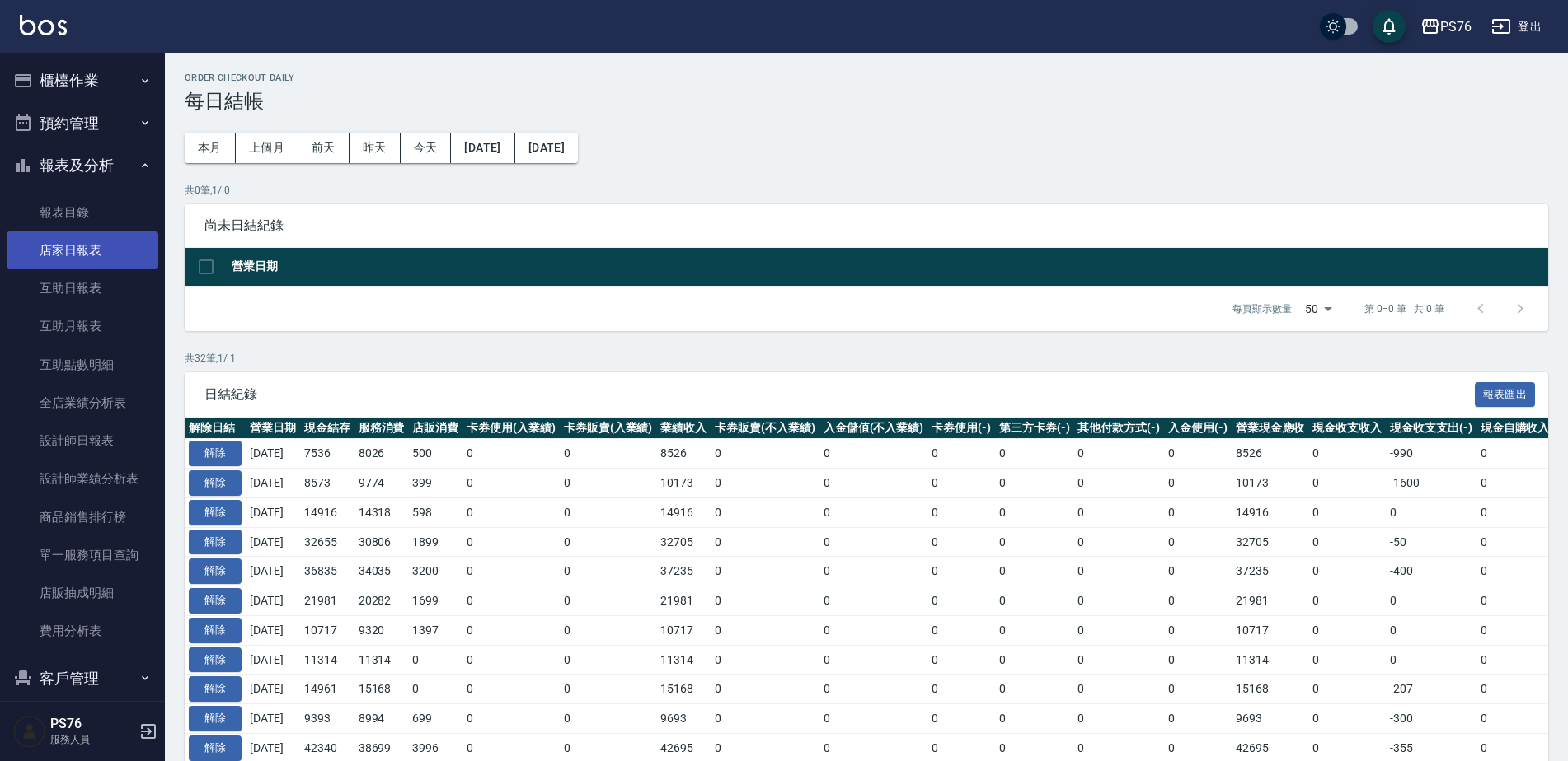
click at [105, 253] on link "店家日報表" at bounding box center [82, 250] width 151 height 38
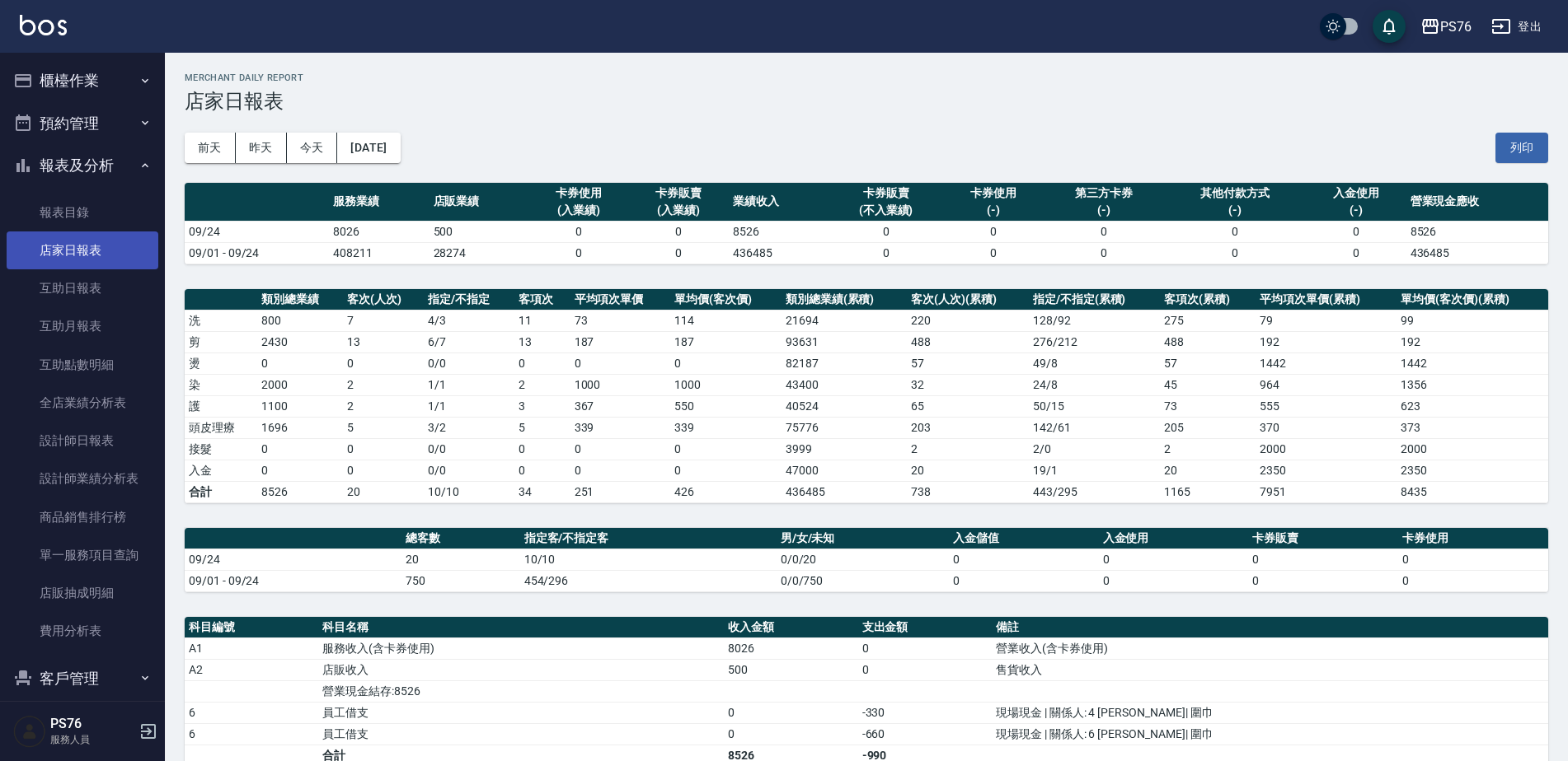
click at [75, 254] on link "店家日報表" at bounding box center [82, 250] width 151 height 38
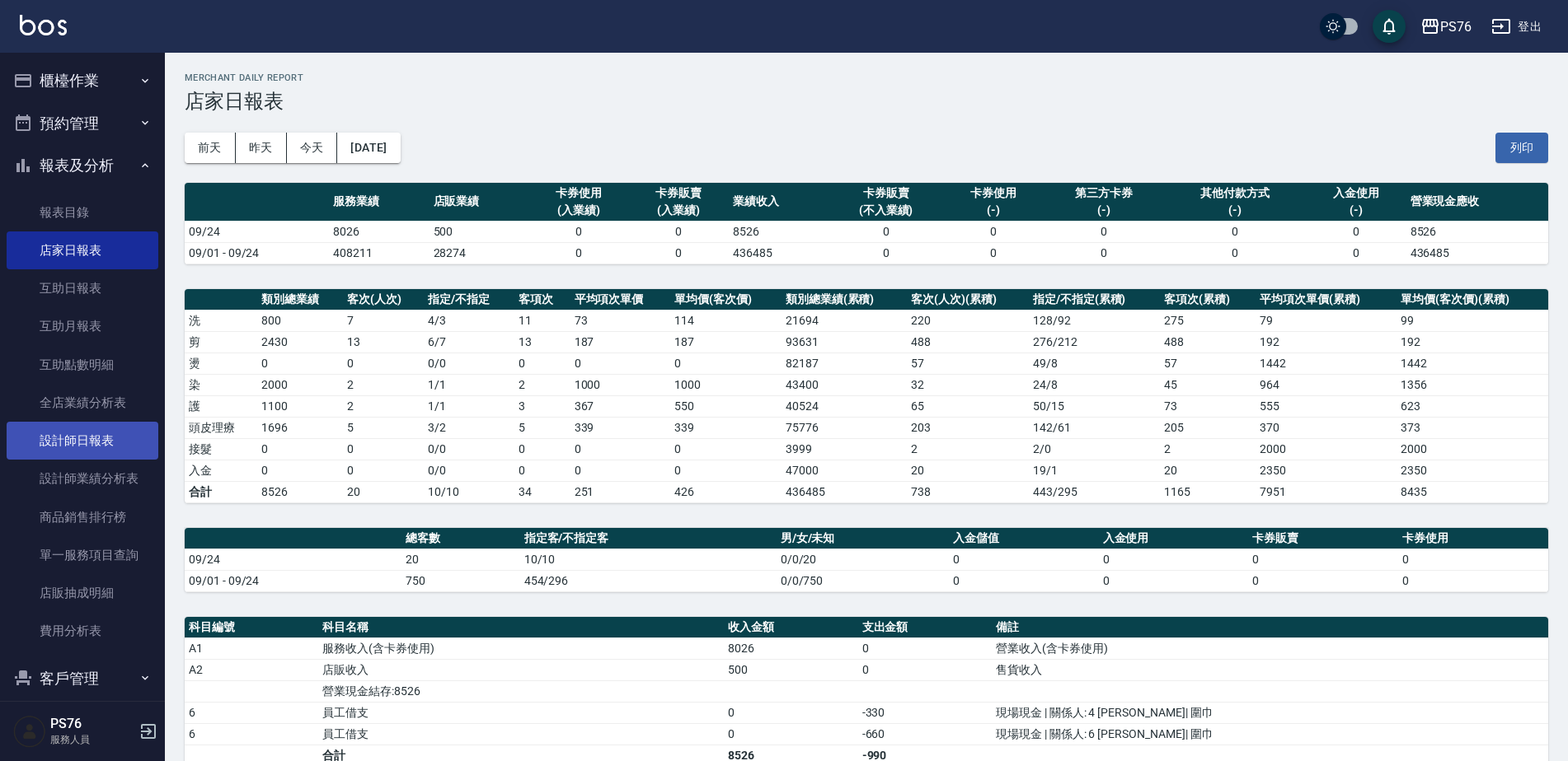
click at [97, 436] on link "設計師日報表" at bounding box center [82, 441] width 151 height 38
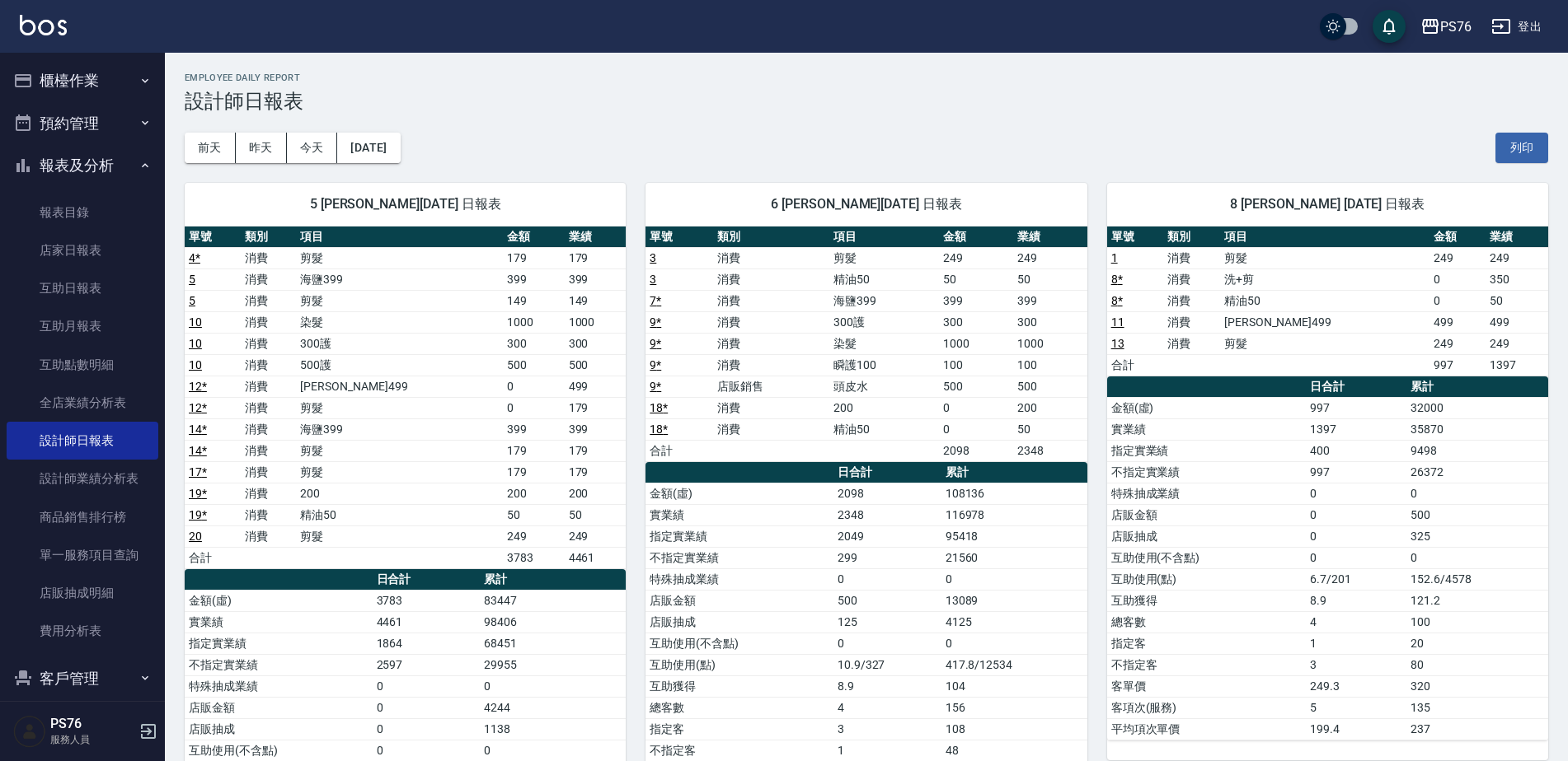
click at [82, 168] on button "報表及分析" at bounding box center [82, 166] width 151 height 43
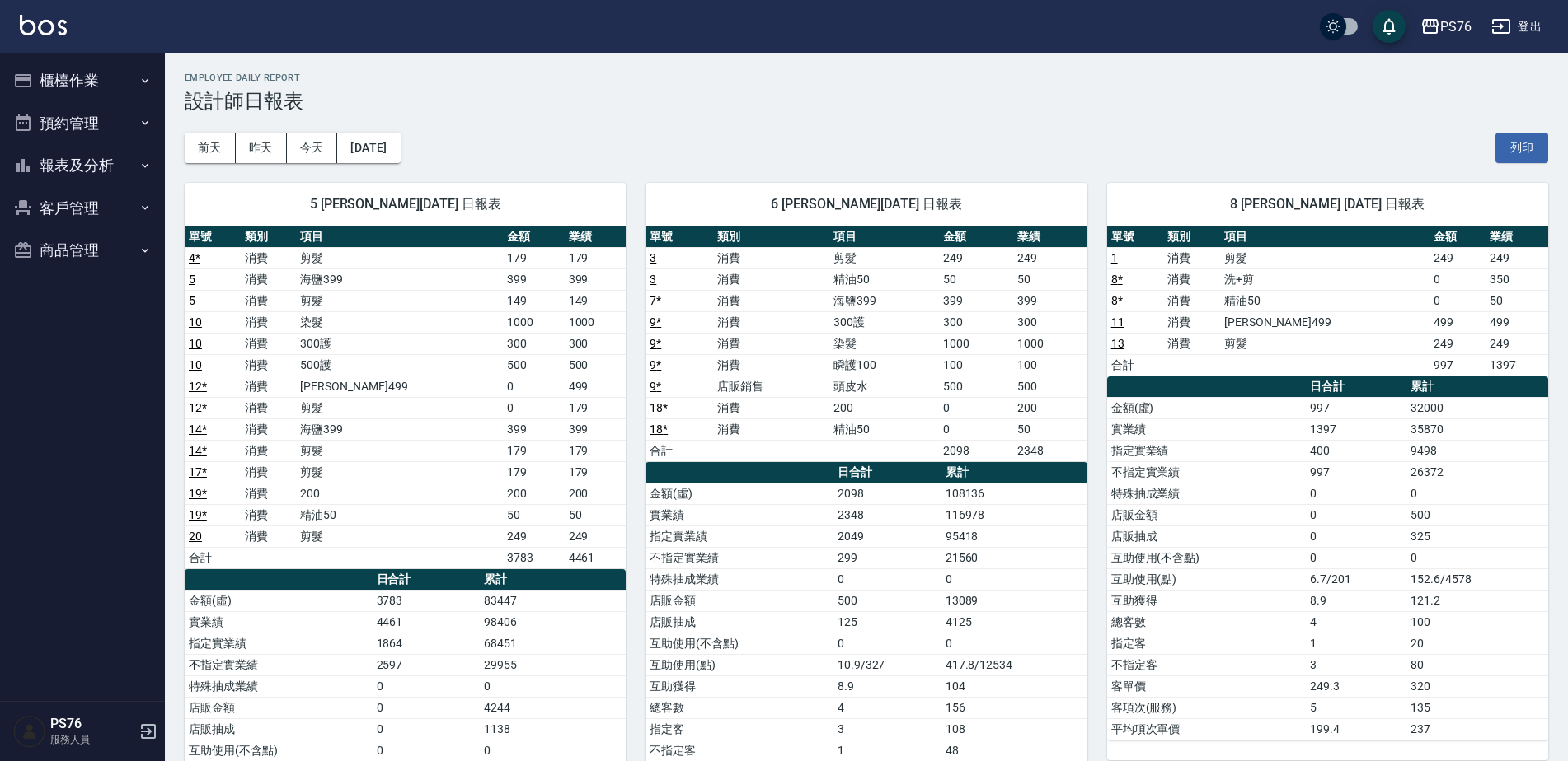
click at [108, 78] on button "櫃檯作業" at bounding box center [82, 80] width 151 height 43
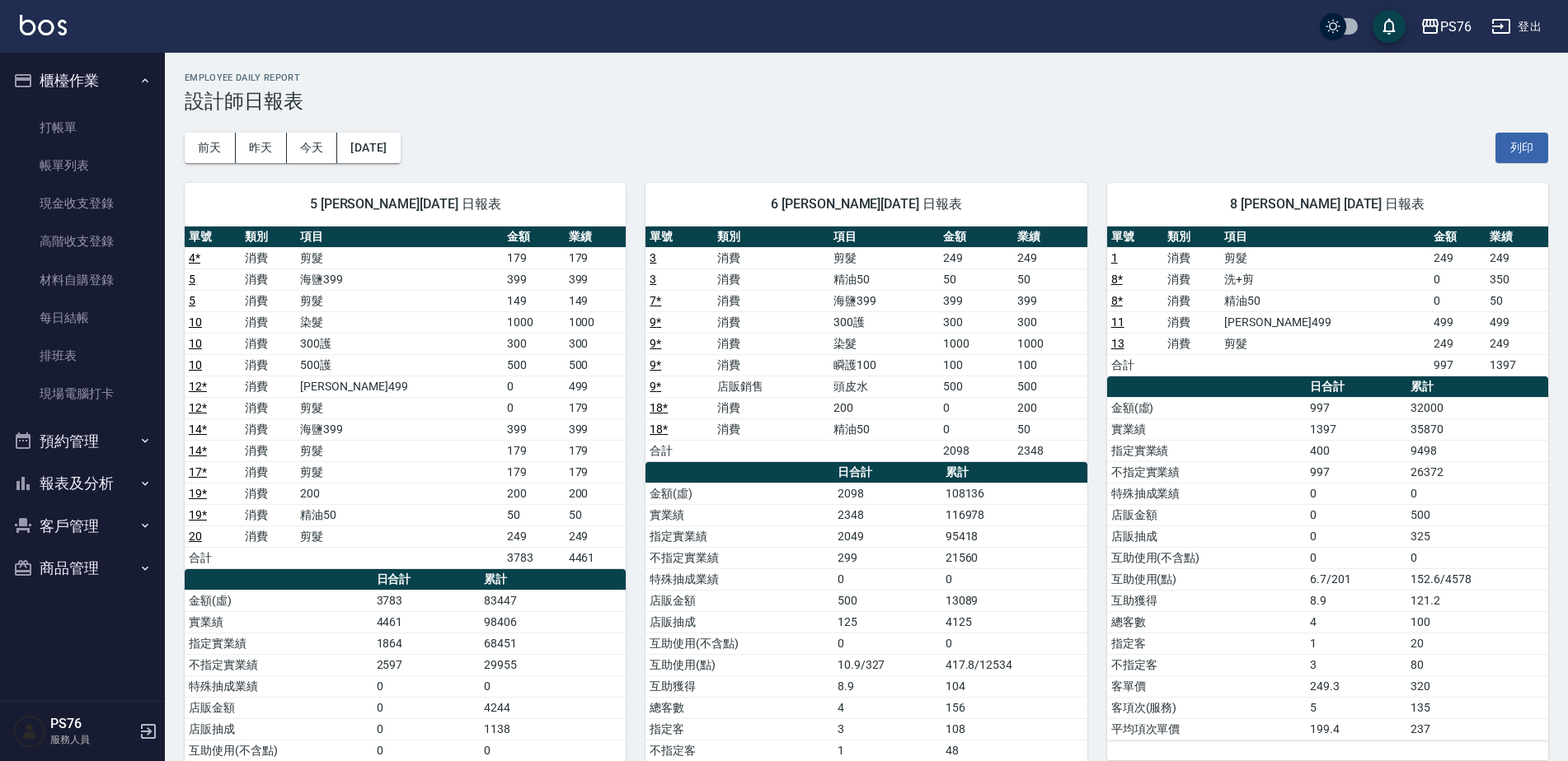
click at [150, 71] on button "櫃檯作業" at bounding box center [82, 80] width 151 height 43
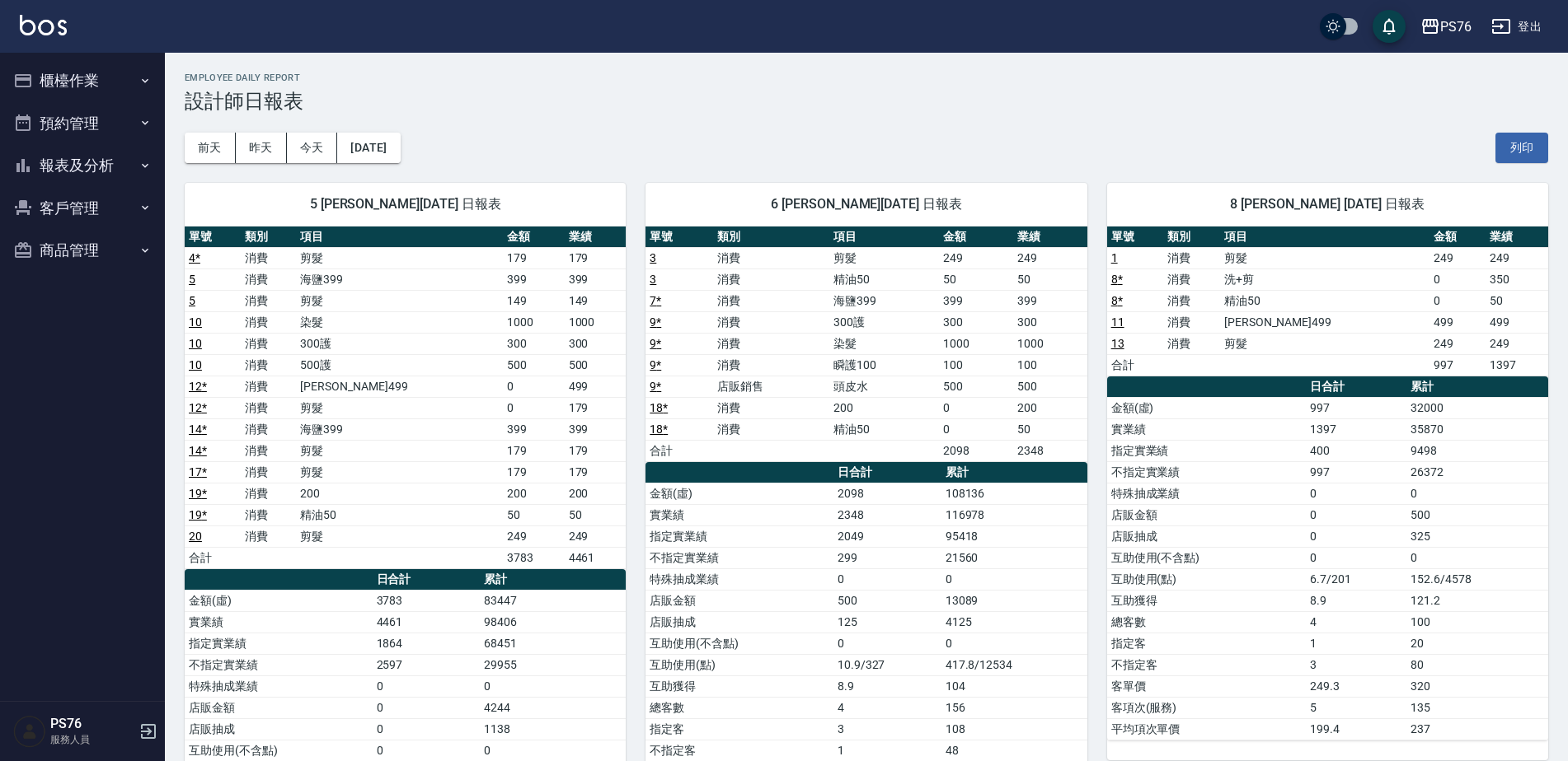
click at [110, 155] on button "報表及分析" at bounding box center [82, 166] width 151 height 43
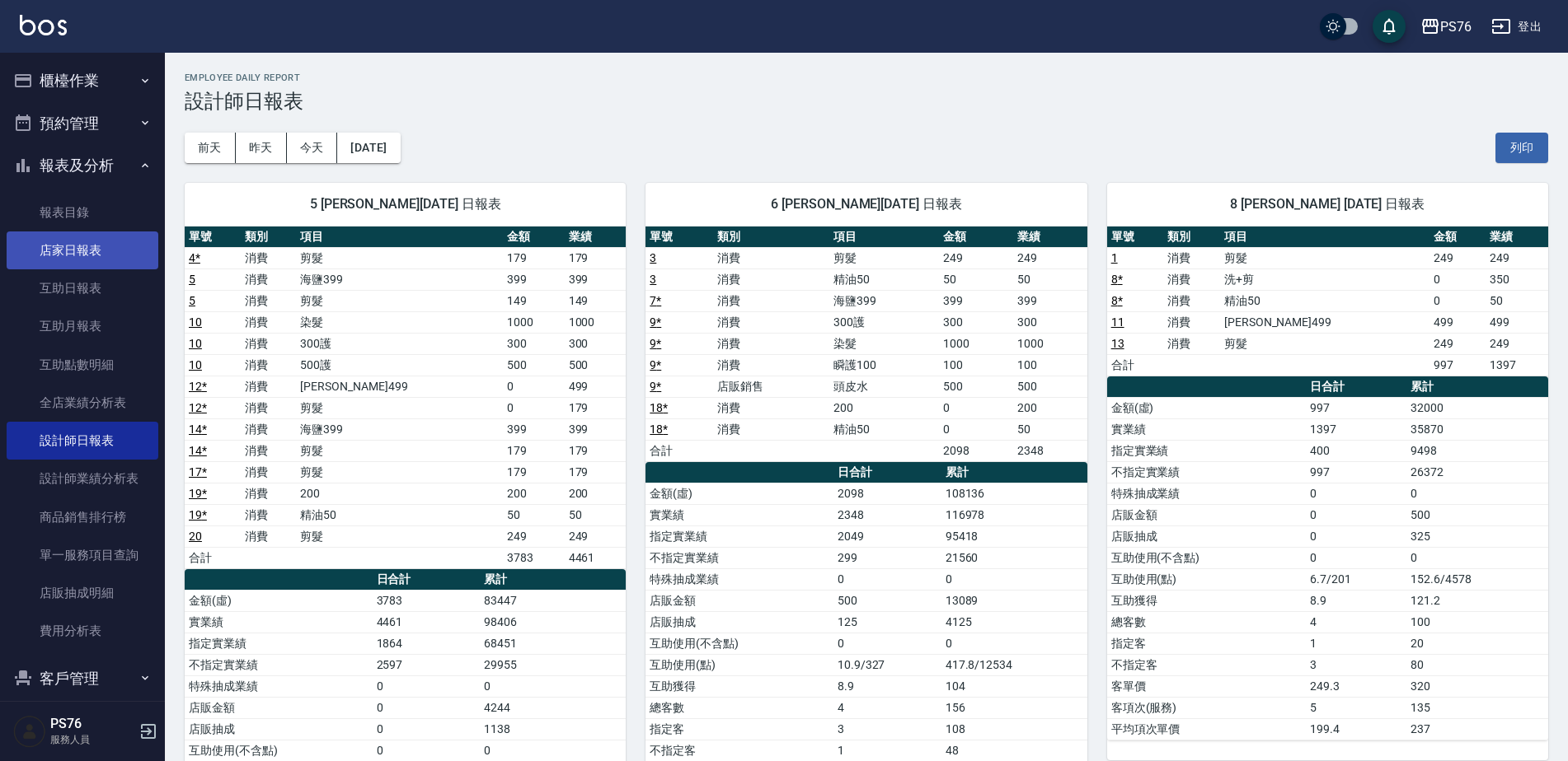
click at [100, 251] on link "店家日報表" at bounding box center [82, 250] width 151 height 38
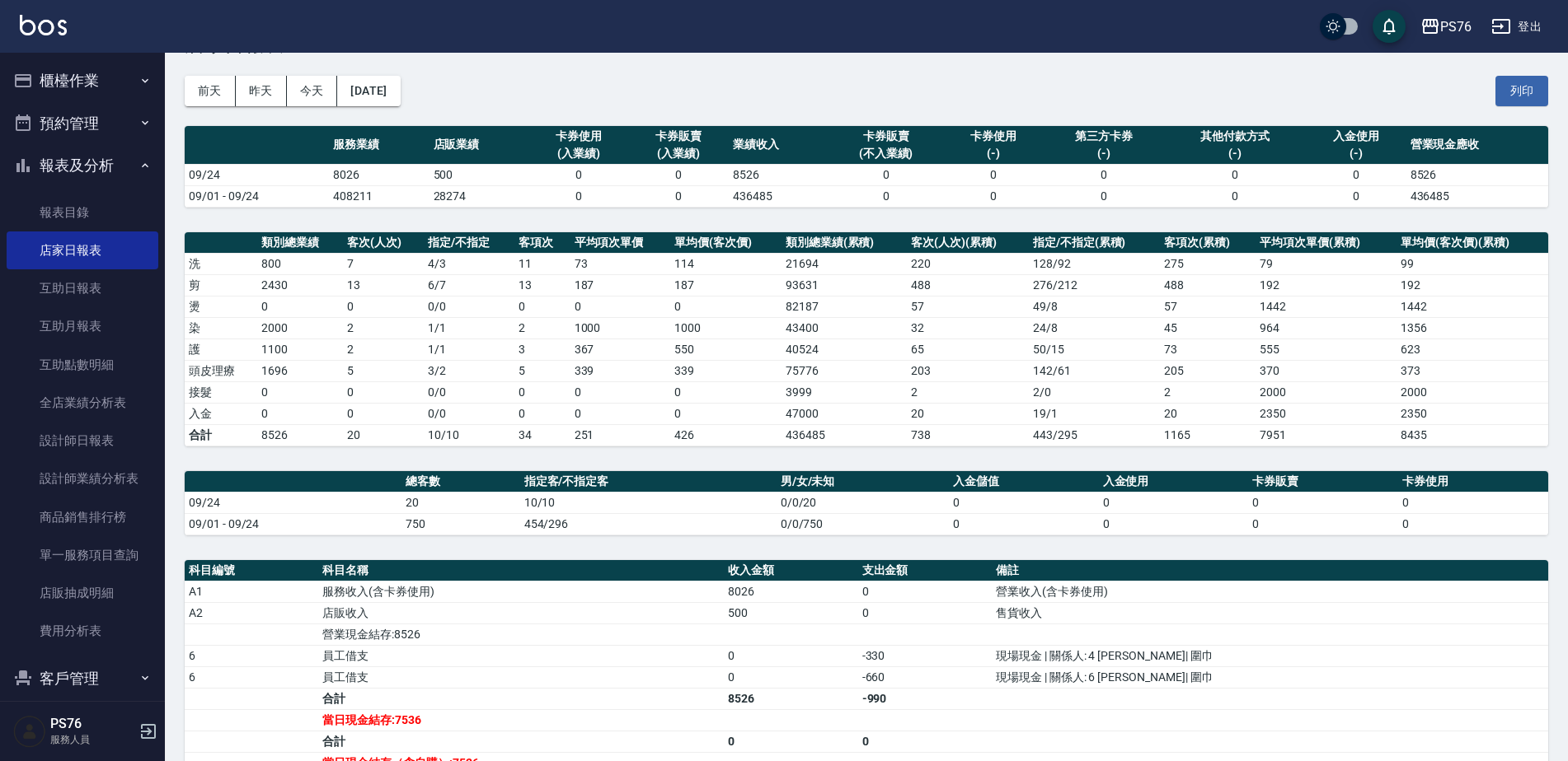
scroll to position [82, 0]
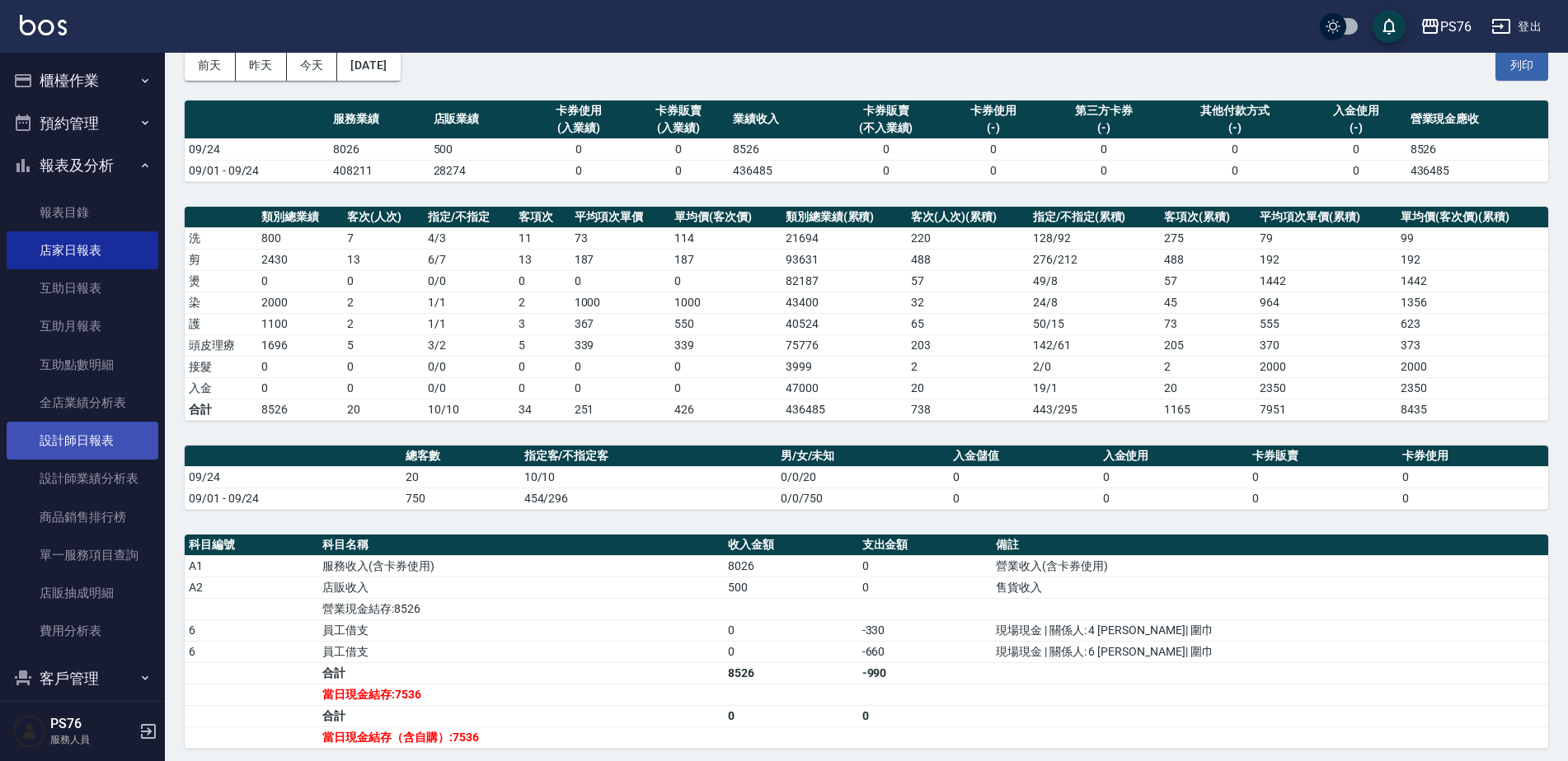
click at [124, 425] on link "設計師日報表" at bounding box center [82, 441] width 151 height 38
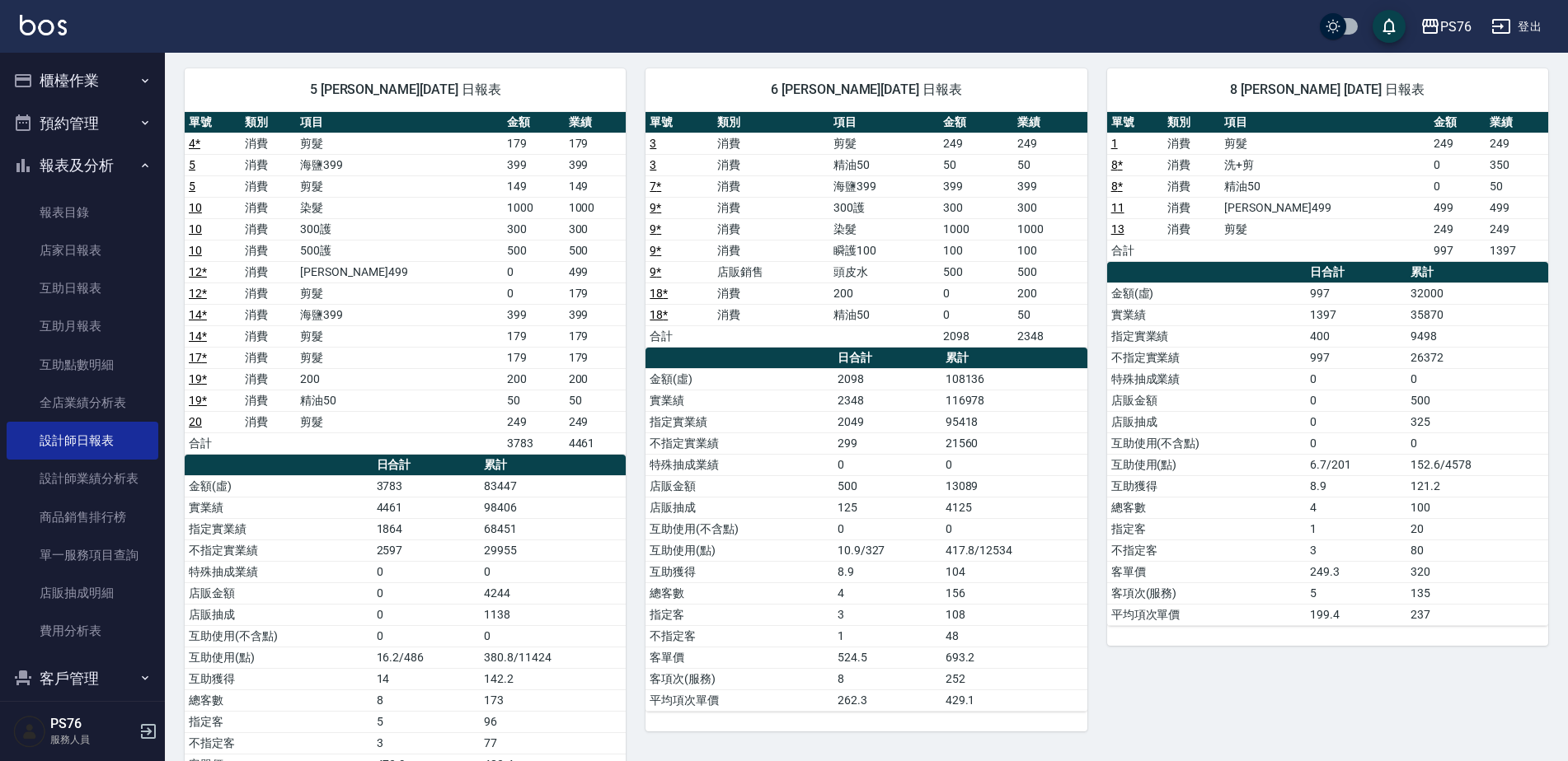
scroll to position [165, 0]
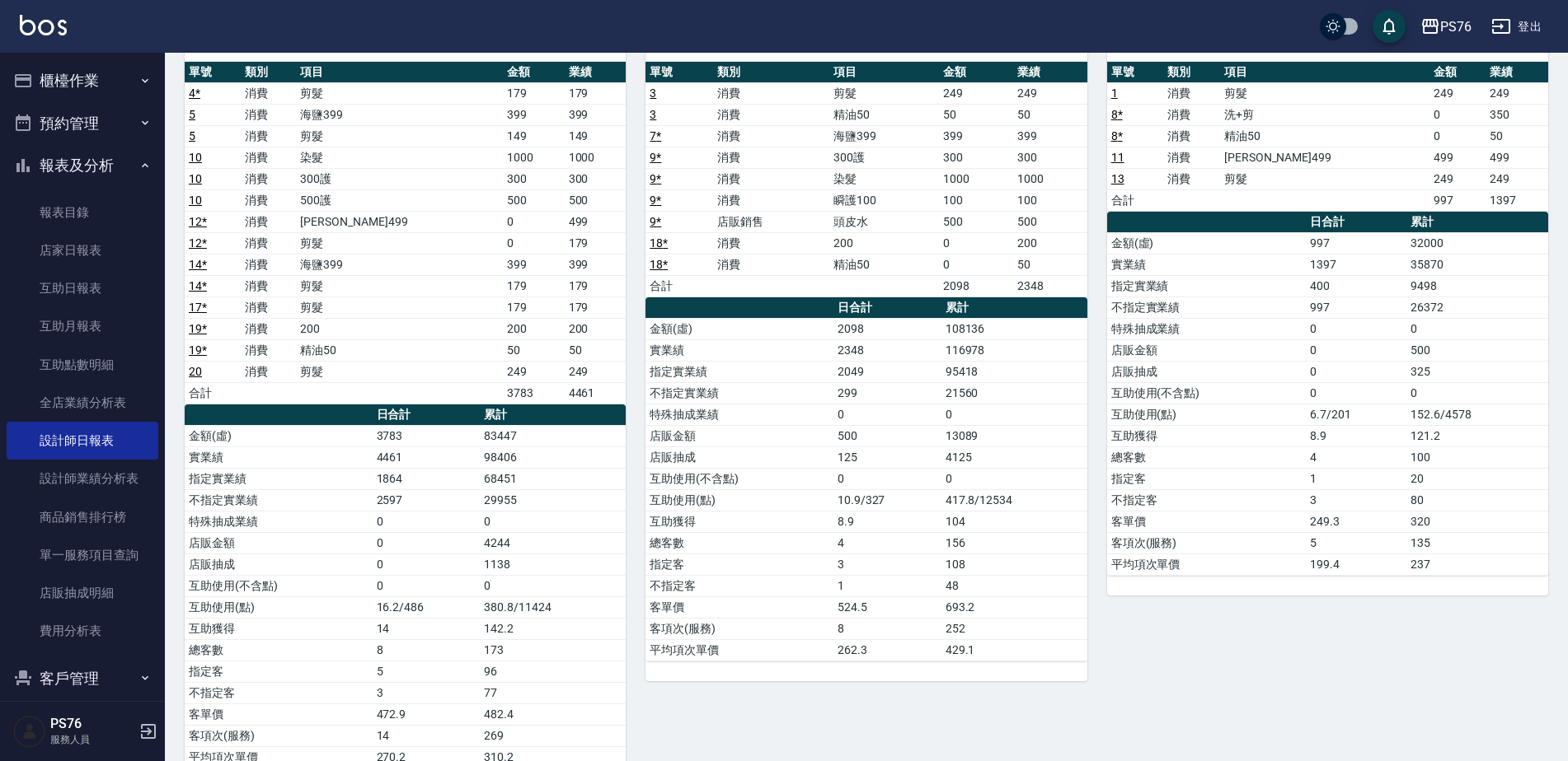
drag, startPoint x: 1567, startPoint y: 284, endPoint x: 1575, endPoint y: 253, distance: 32.0
click at [1568, 253] on html "PS76 登出 櫃檯作業 打帳單 帳單列表 現金收支登錄 高階收支登錄 材料自購登錄 每日結帳 排班表 現場電腦打卡 預約管理 預約管理 單日預約紀錄 單週預…" at bounding box center [784, 641] width 1568 height 1613
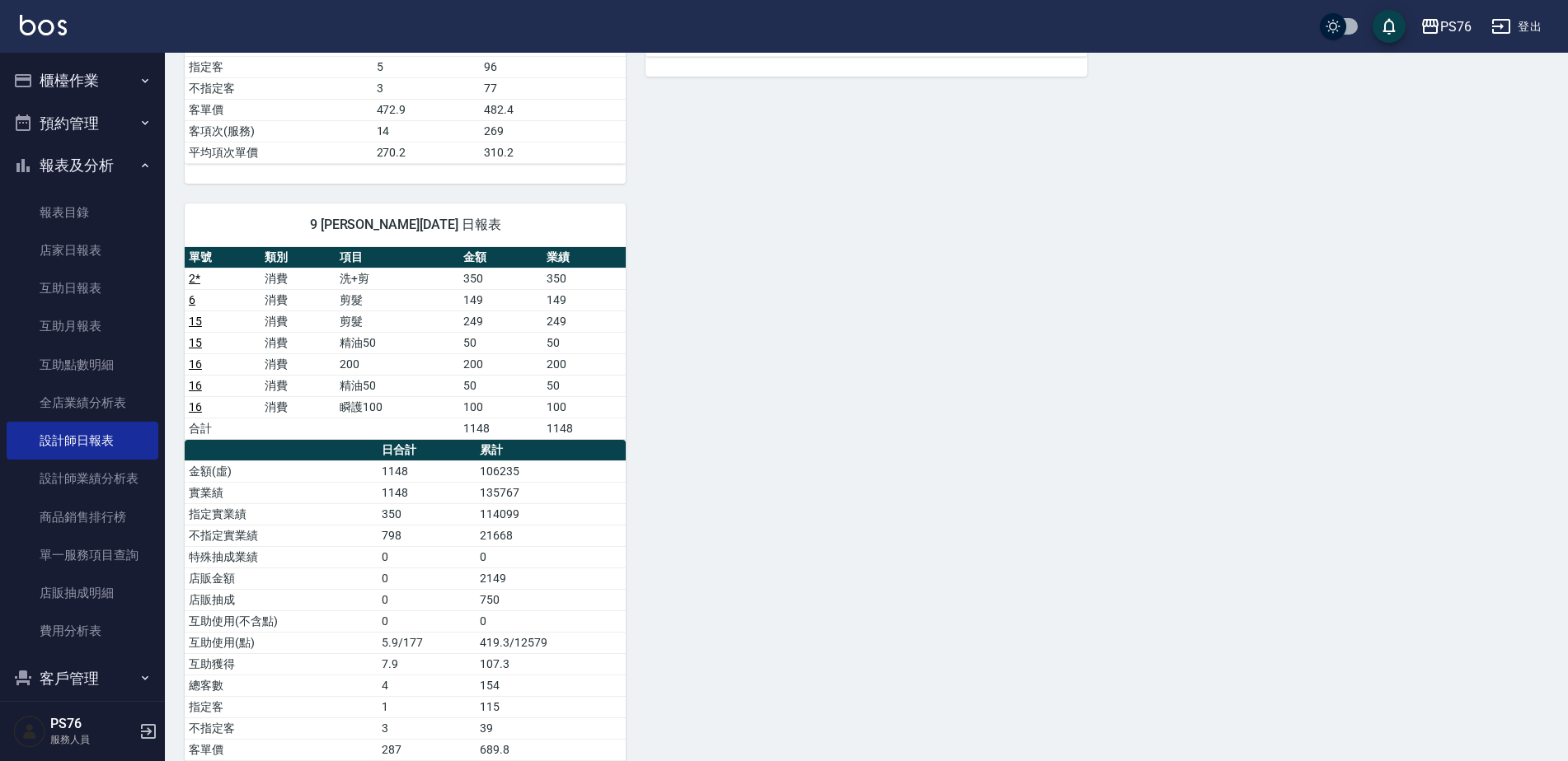
scroll to position [852, 0]
